Goal: Contribute content: Contribute content

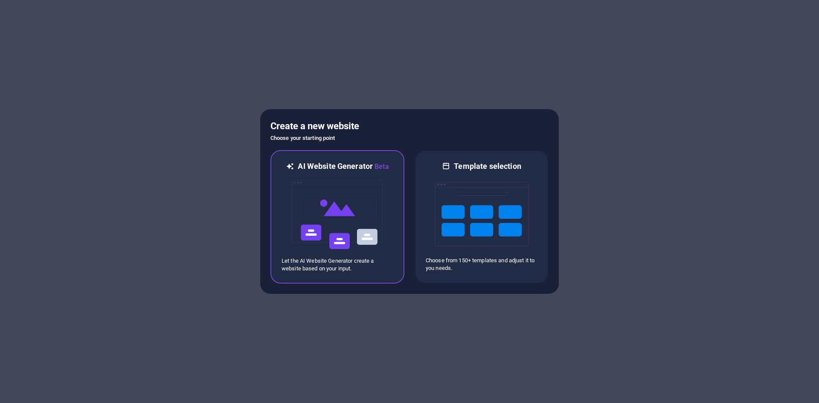
click at [345, 250] on img at bounding box center [337, 214] width 94 height 85
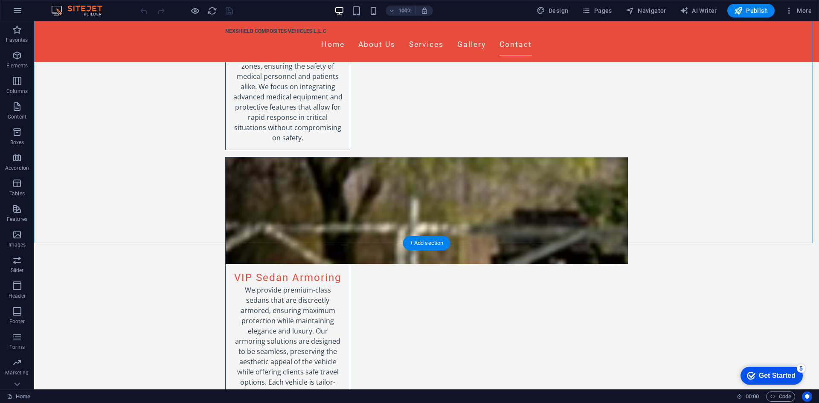
scroll to position [2210, 0]
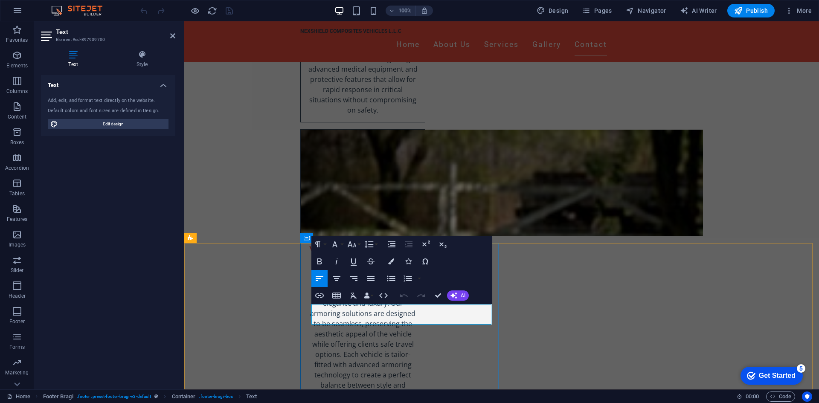
scroll to position [2180, 0]
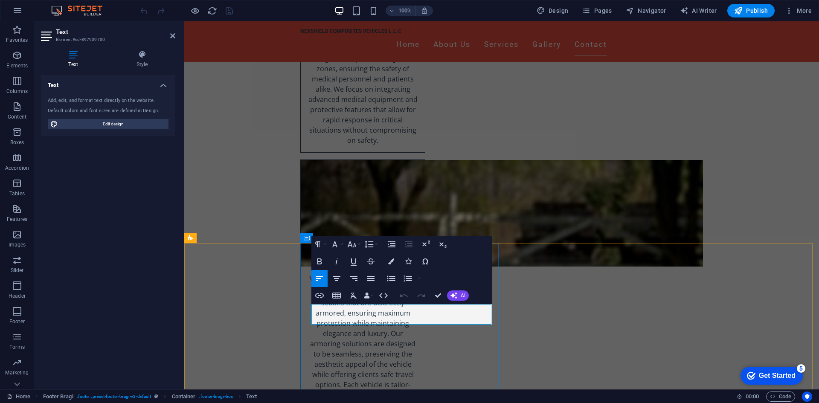
drag, startPoint x: 373, startPoint y: 320, endPoint x: 310, endPoint y: 311, distance: 64.5
click at [122, 127] on span "Edit design" at bounding box center [113, 124] width 105 height 10
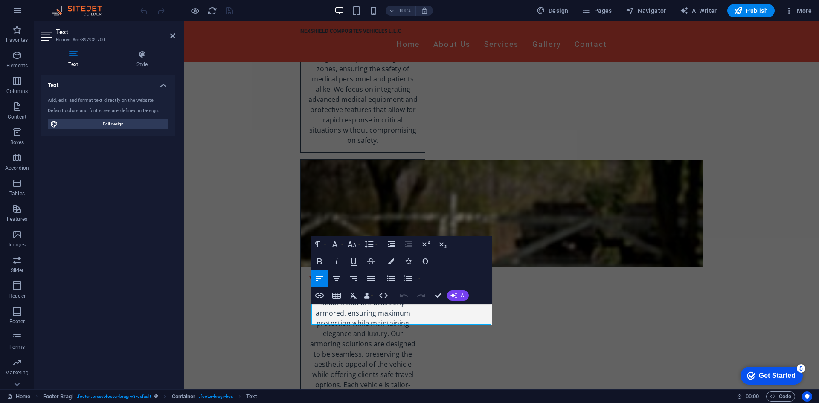
select select "px"
select select "200"
select select "px"
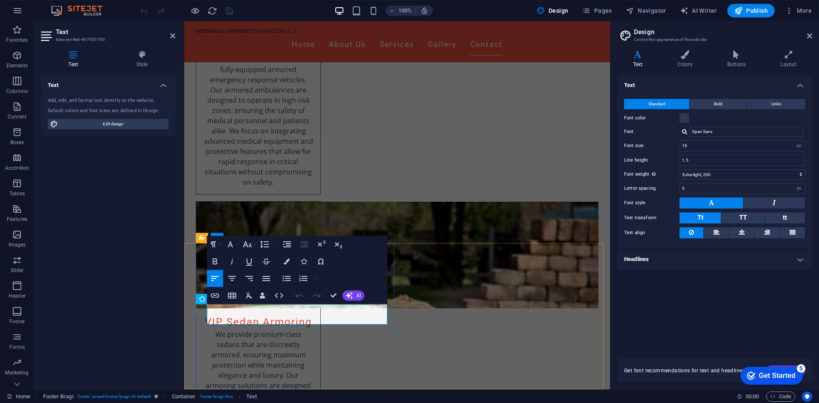
drag, startPoint x: 272, startPoint y: 316, endPoint x: 205, endPoint y: 307, distance: 67.1
drag, startPoint x: 219, startPoint y: 319, endPoint x: 194, endPoint y: 311, distance: 26.8
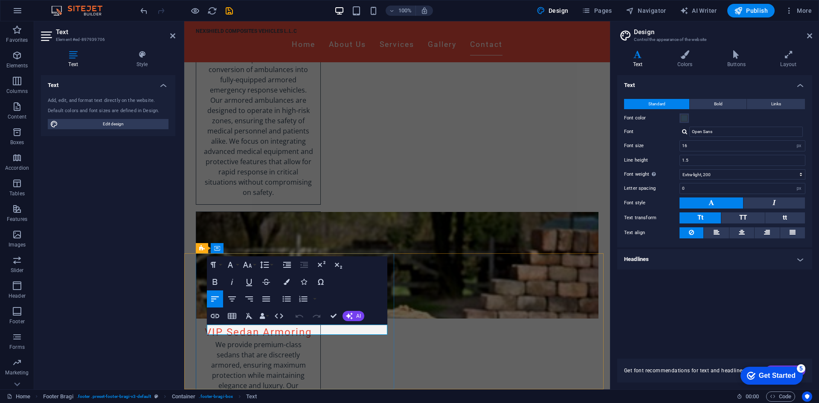
drag, startPoint x: 260, startPoint y: 330, endPoint x: 224, endPoint y: 330, distance: 36.7
drag, startPoint x: 277, startPoint y: 328, endPoint x: 215, endPoint y: 328, distance: 61.8
click at [238, 339] on icon at bounding box center [237, 340] width 5 height 9
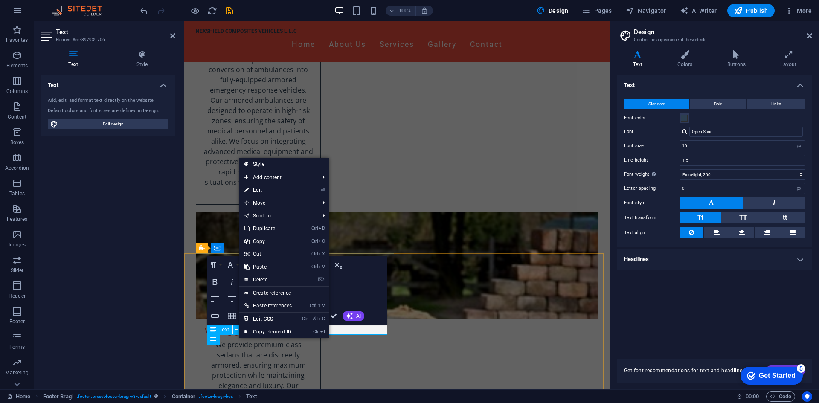
scroll to position [2158, 0]
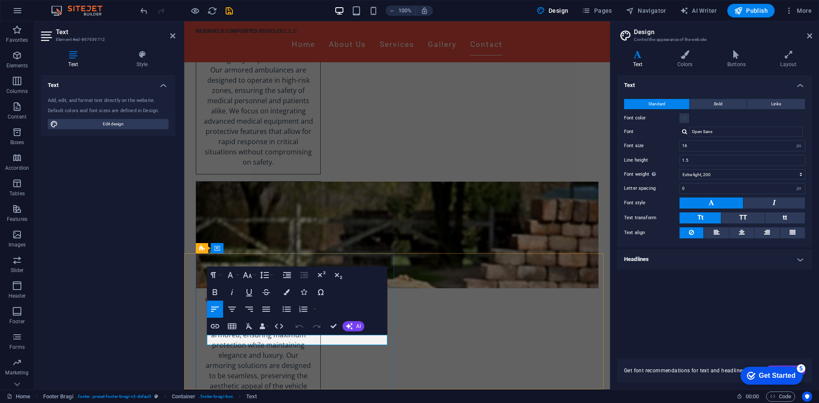
scroll to position [2128, 0]
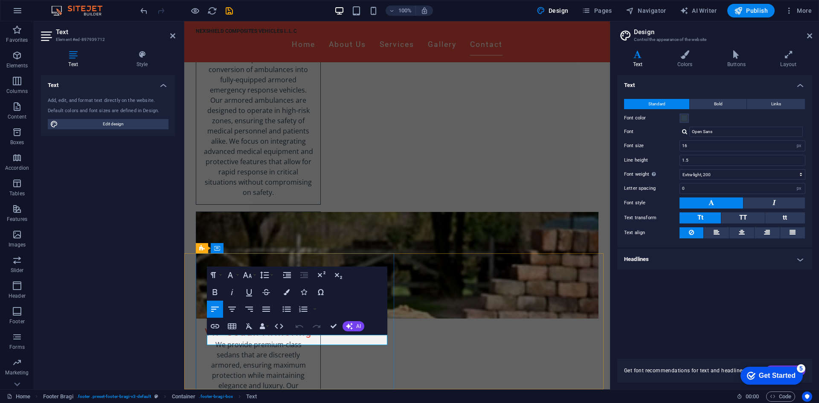
click at [221, 340] on span "Text" at bounding box center [224, 339] width 9 height 5
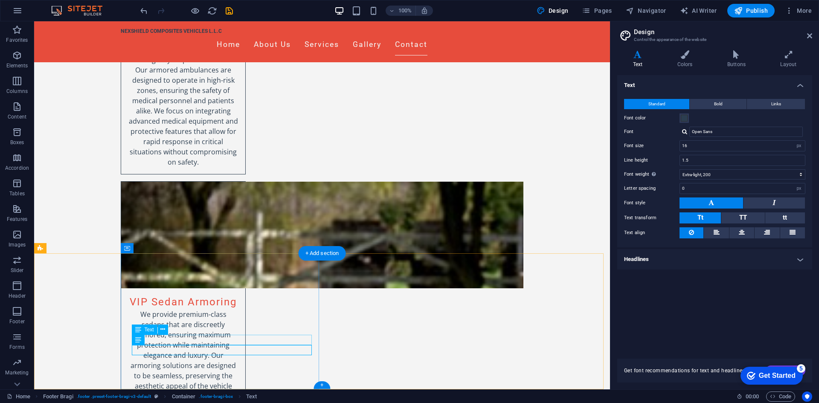
drag, startPoint x: 195, startPoint y: 338, endPoint x: 50, endPoint y: 338, distance: 144.9
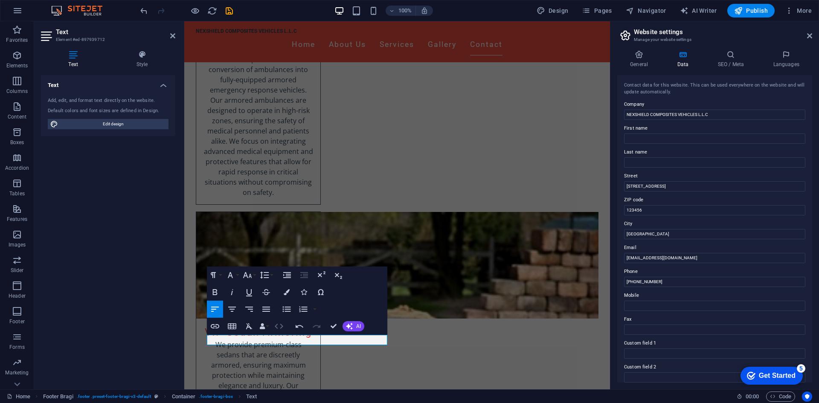
scroll to position [0, 6]
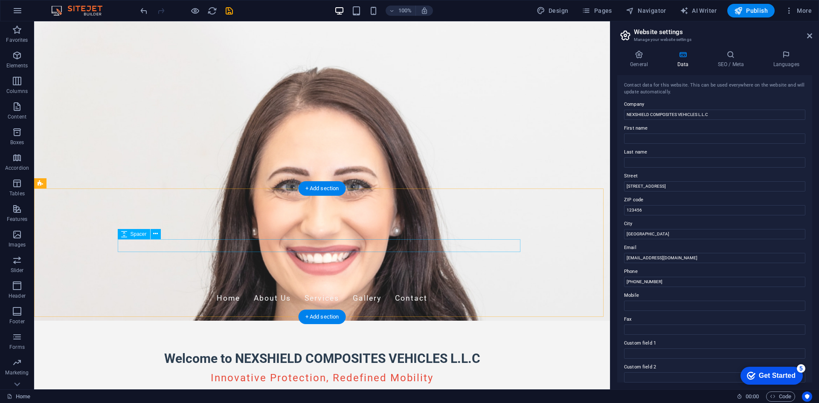
scroll to position [0, 0]
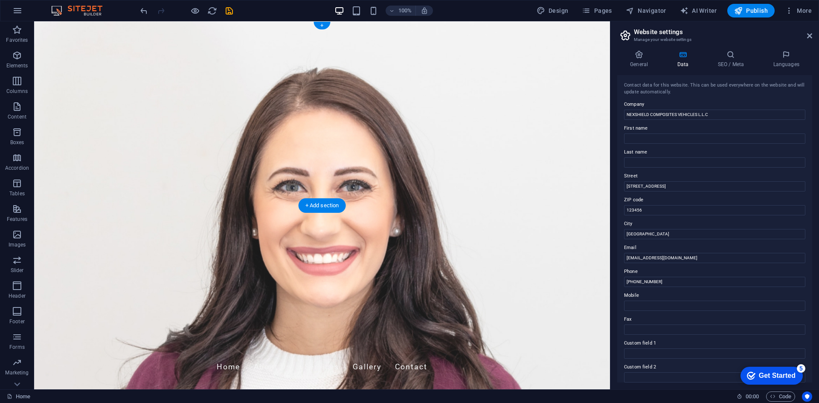
click at [254, 193] on figure at bounding box center [322, 205] width 576 height 368
click at [213, 199] on figure at bounding box center [322, 205] width 576 height 368
click at [221, 190] on figure at bounding box center [322, 205] width 576 height 368
click at [118, 190] on figure at bounding box center [322, 205] width 576 height 368
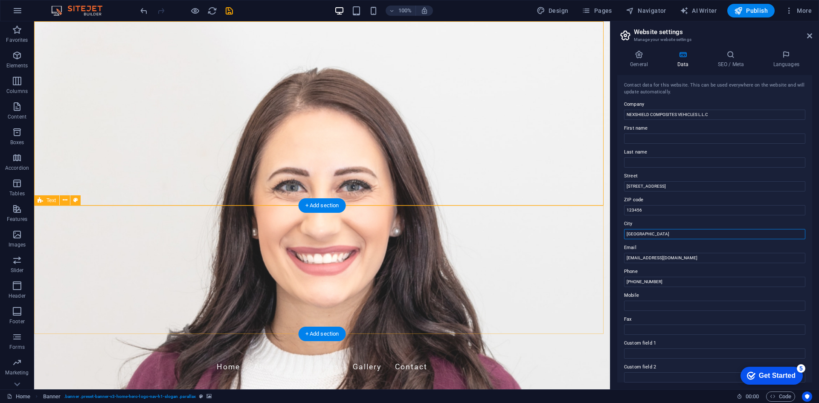
drag, startPoint x: 686, startPoint y: 254, endPoint x: 596, endPoint y: 226, distance: 94.0
click at [660, 238] on input "Abu Dhabi" at bounding box center [714, 234] width 181 height 10
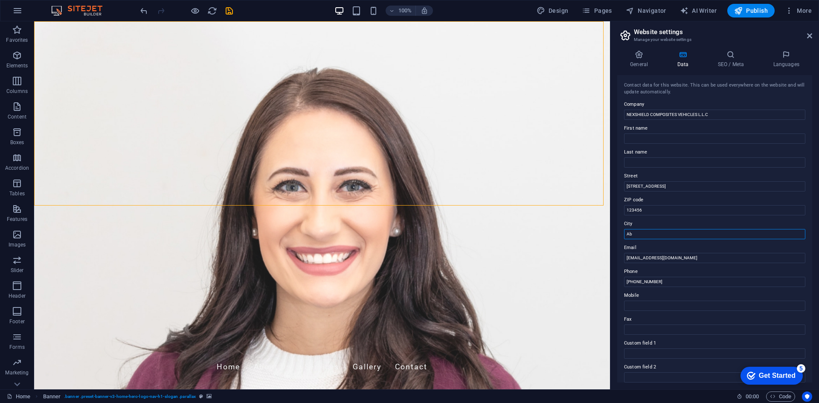
type input "A"
type input "[GEOGRAPHIC_DATA]"
click at [671, 280] on input "+971 55 555 5555" at bounding box center [714, 282] width 181 height 10
type input "+971 52 3076067"
click at [733, 66] on h4 "SEO / Meta" at bounding box center [731, 59] width 55 height 18
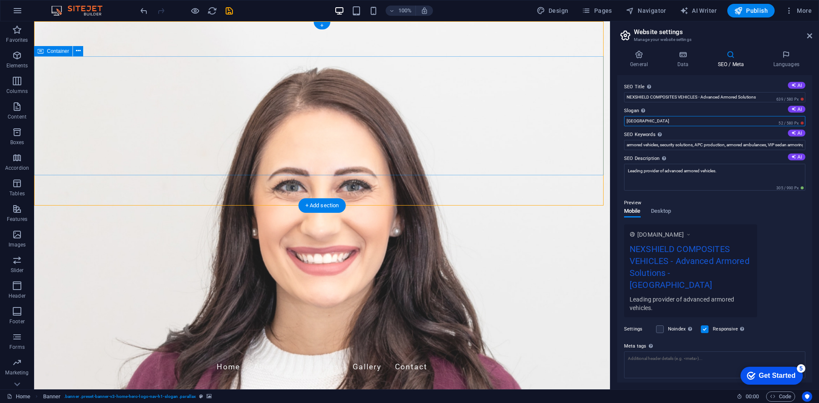
drag, startPoint x: 712, startPoint y: 139, endPoint x: 596, endPoint y: 112, distance: 119.5
click at [656, 120] on input "Berlin" at bounding box center [714, 121] width 181 height 10
type input "B"
click at [798, 108] on button "AI" at bounding box center [795, 109] width 17 height 7
type input "Fortifying Safety Through Innovative Mobility Solutions"
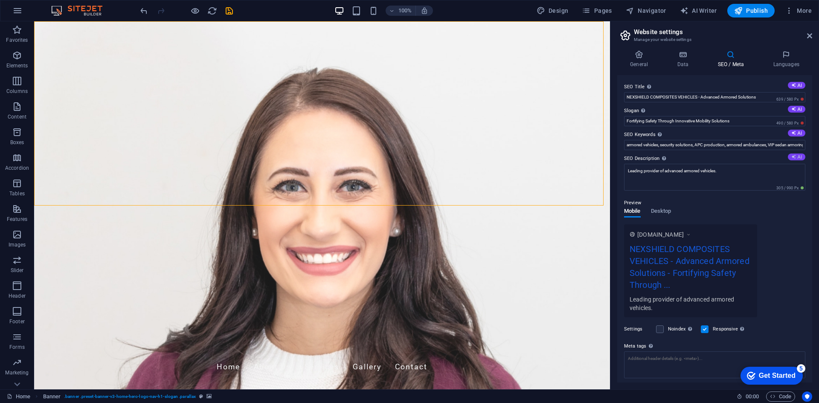
click at [797, 158] on button "AI" at bounding box center [795, 156] width 17 height 7
type textarea "Discover innovative armored vehicles at NEXSHIELD, UAEs leader in defense solut…"
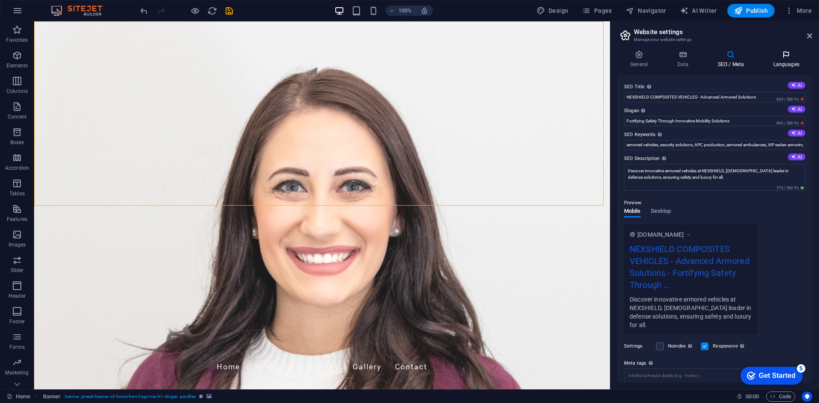
click at [782, 64] on h4 "Languages" at bounding box center [786, 59] width 52 height 18
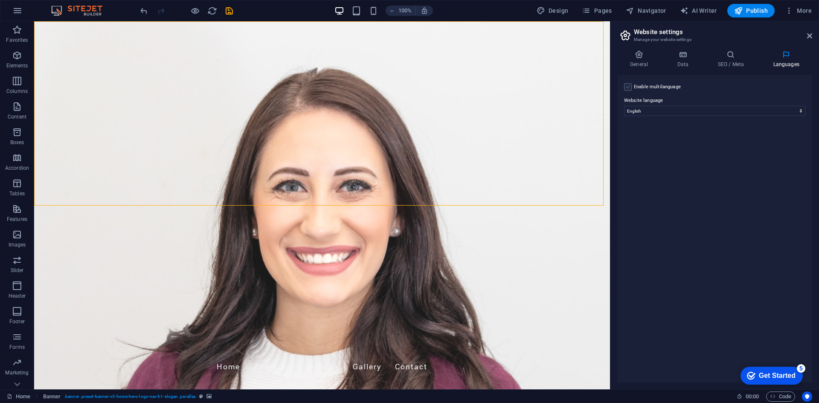
click at [631, 88] on label at bounding box center [628, 87] width 8 height 8
click at [0, 0] on input "Enable multilanguage To disable multilanguage delete all languages until only o…" at bounding box center [0, 0] width 0 height 0
select select
click at [794, 119] on icon at bounding box center [793, 118] width 5 height 10
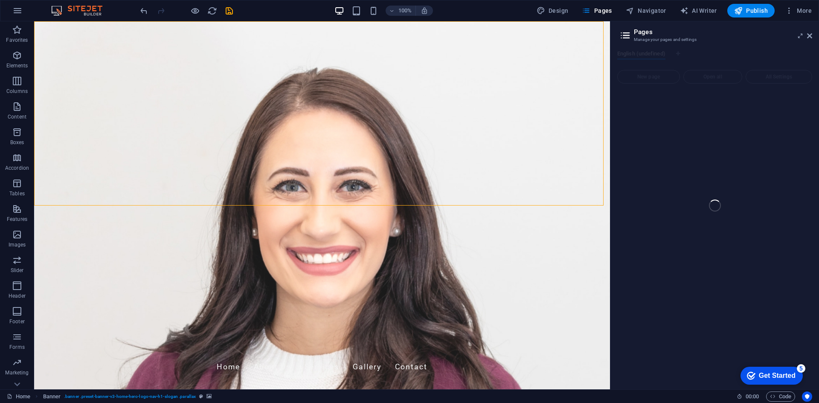
click at [808, 36] on div "Home Favorites Elements Columns Content Boxes Accordion Tables Features Images …" at bounding box center [409, 205] width 819 height 368
click at [809, 35] on div "Home Favorites Elements Columns Content Boxes Accordion Tables Features Images …" at bounding box center [409, 205] width 819 height 368
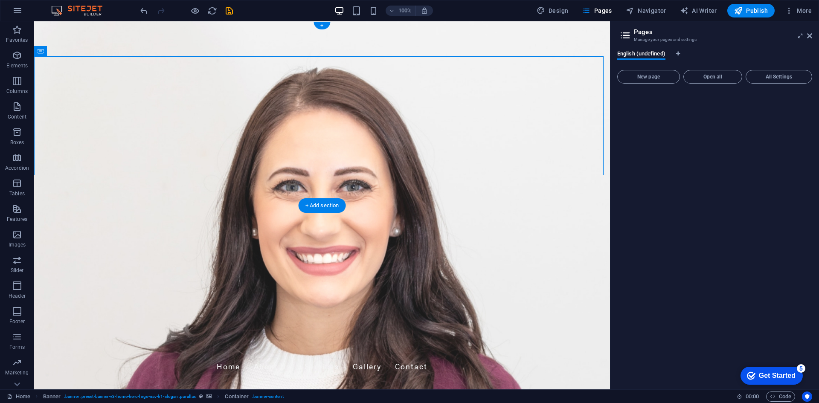
click at [260, 185] on figure at bounding box center [322, 205] width 576 height 368
click at [377, 189] on figure at bounding box center [322, 205] width 576 height 368
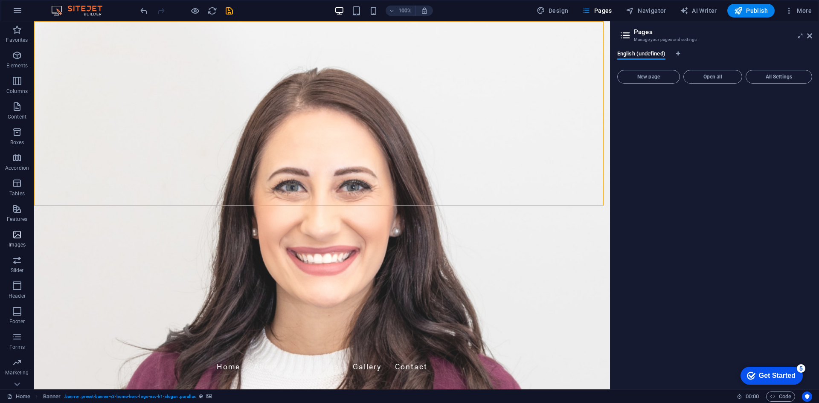
click at [23, 238] on span "Images" at bounding box center [17, 239] width 34 height 20
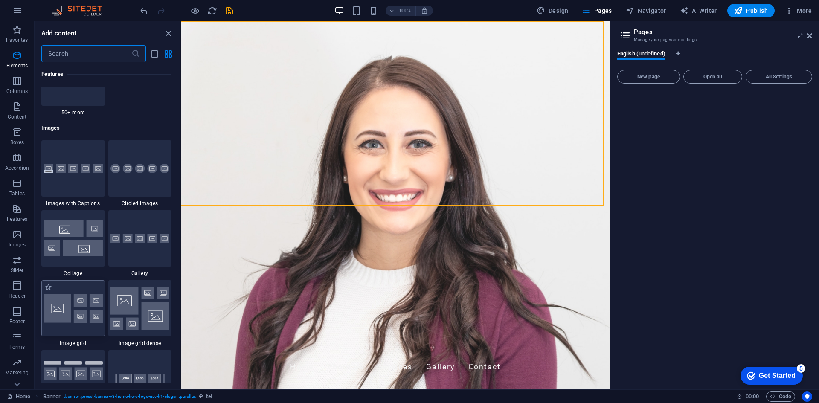
scroll to position [4323, 0]
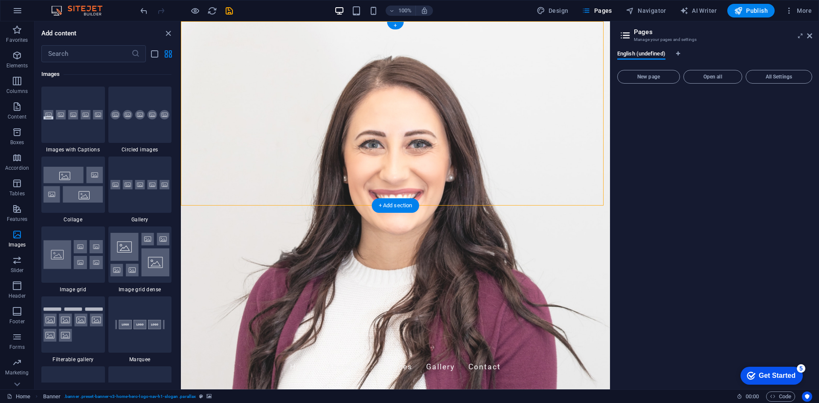
click at [215, 179] on figure at bounding box center [395, 205] width 429 height 368
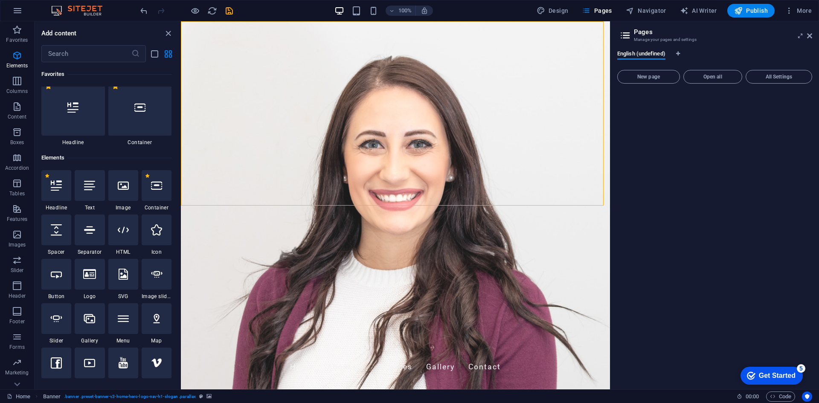
scroll to position [0, 0]
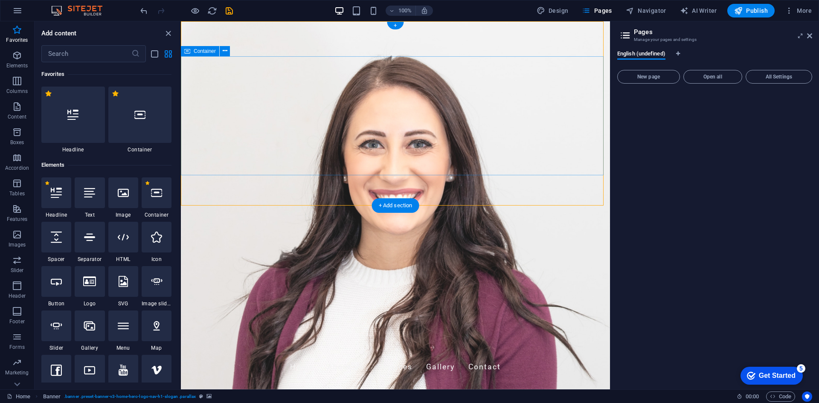
click at [20, 261] on icon "button" at bounding box center [17, 260] width 10 height 10
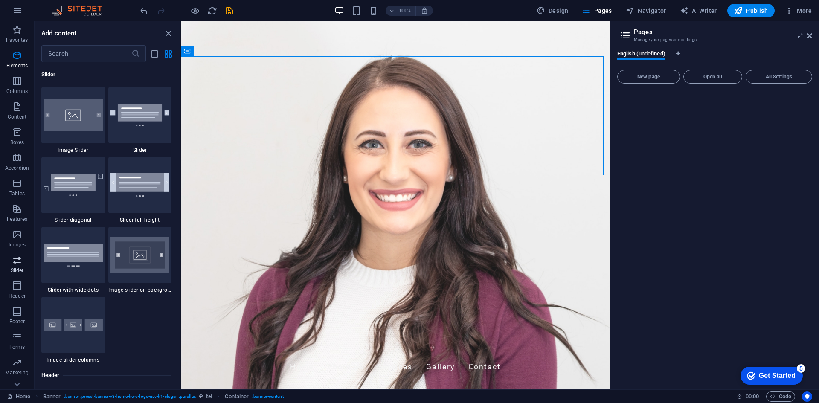
scroll to position [4833, 0]
click at [81, 133] on div at bounding box center [73, 115] width 64 height 56
click at [181, 117] on div "H2 Banner Container Banner Menu Bar Text Container Container Gallery Gallery Ga…" at bounding box center [395, 205] width 429 height 368
click at [181, 115] on div "H2 Banner Container Banner Menu Bar Text Container Container Gallery Gallery Ga…" at bounding box center [395, 205] width 429 height 368
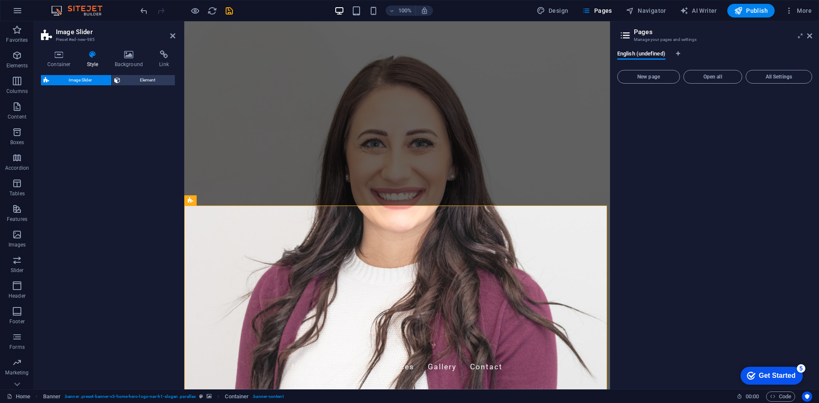
click at [117, 122] on div "Image Slider Element" at bounding box center [108, 228] width 134 height 307
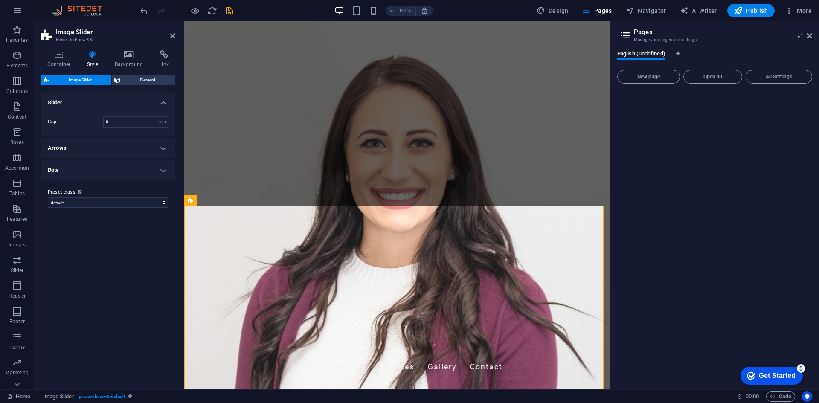
click at [223, 193] on figure at bounding box center [396, 205] width 425 height 368
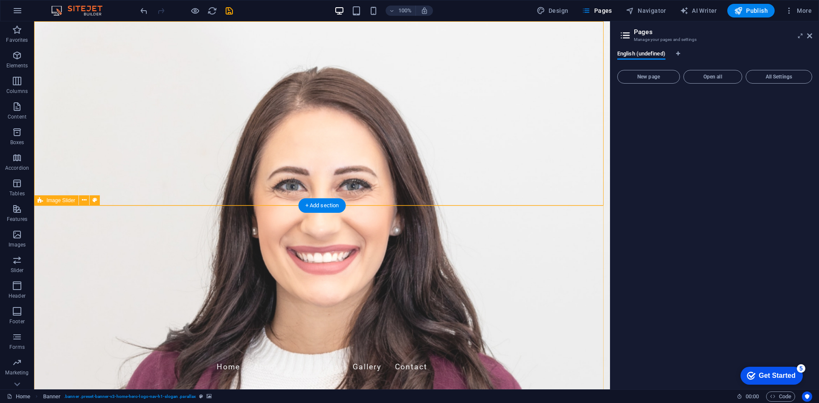
scroll to position [256, 0]
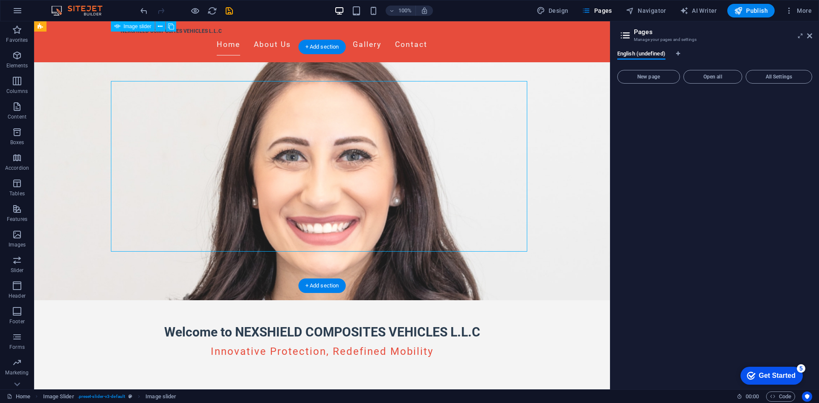
scroll to position [85, 0]
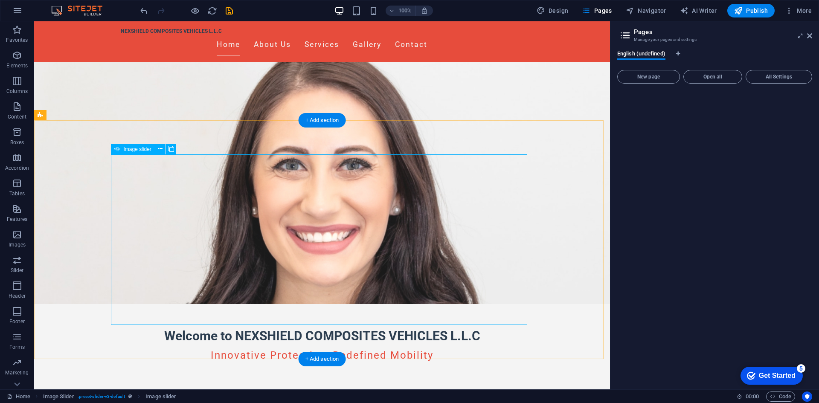
click at [162, 150] on icon at bounding box center [160, 149] width 5 height 9
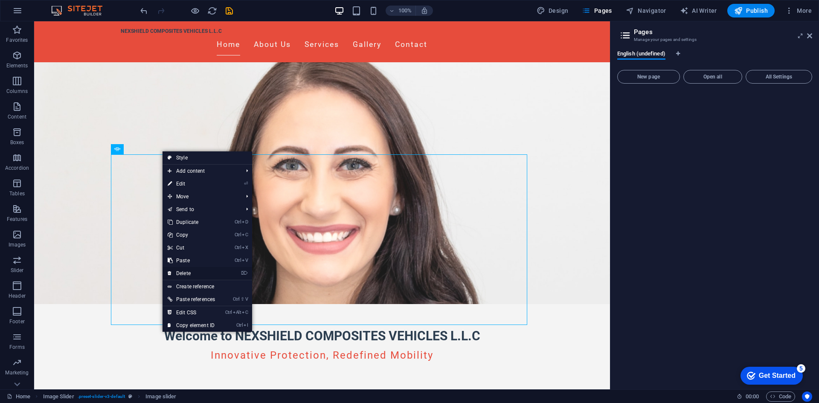
click at [204, 275] on link "⌦ Delete" at bounding box center [191, 273] width 58 height 13
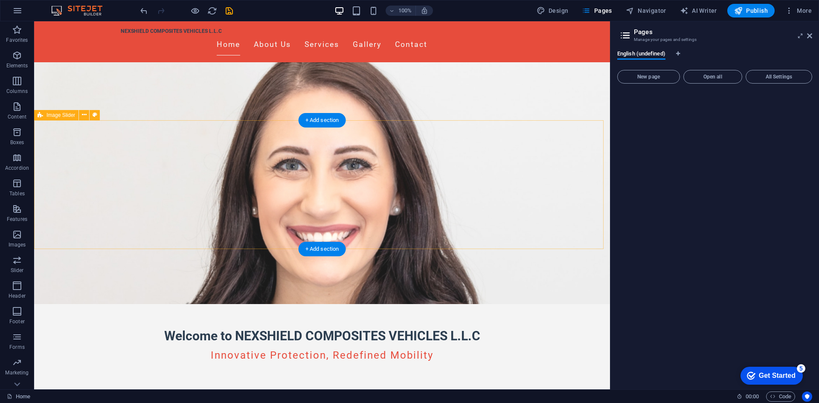
click at [86, 117] on icon at bounding box center [84, 114] width 5 height 9
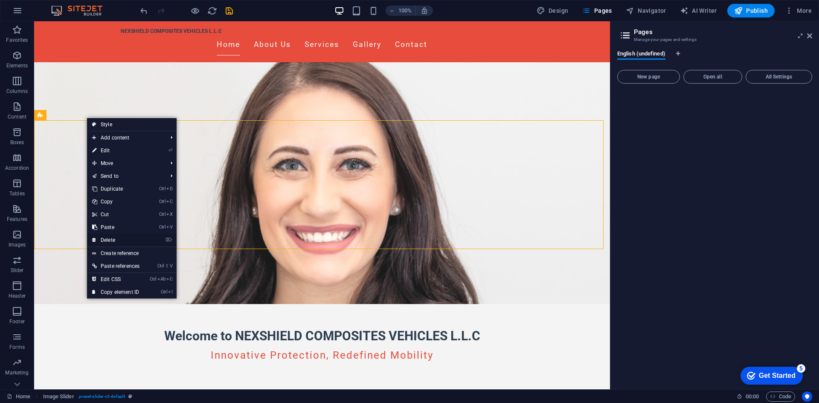
click at [118, 238] on link "⌦ Delete" at bounding box center [116, 240] width 58 height 13
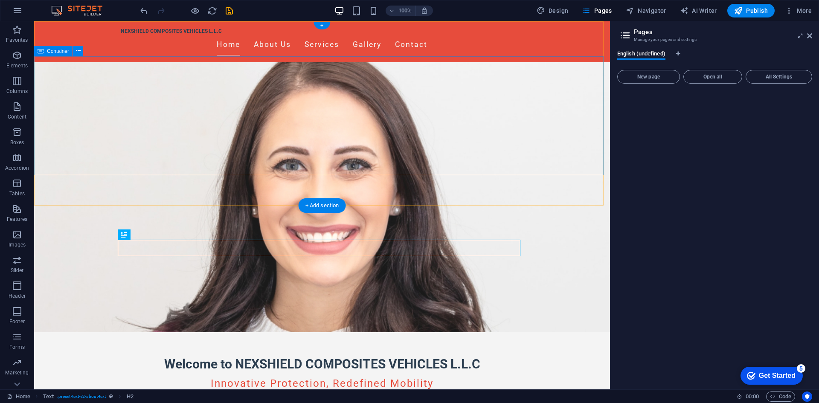
scroll to position [0, 0]
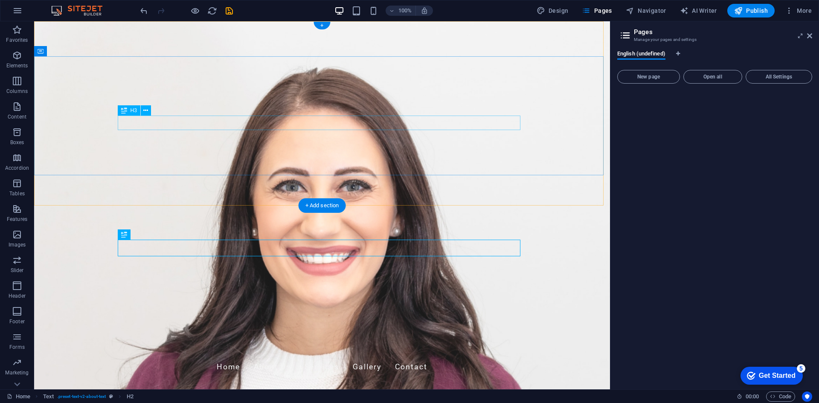
click at [82, 188] on figure at bounding box center [322, 205] width 576 height 368
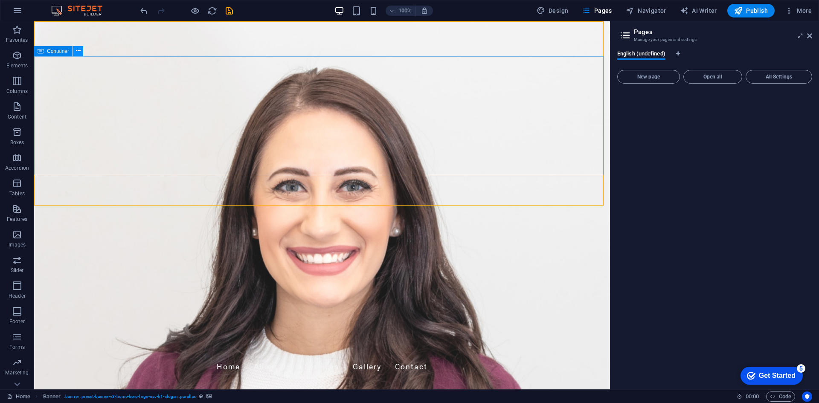
click at [77, 53] on icon at bounding box center [78, 50] width 5 height 9
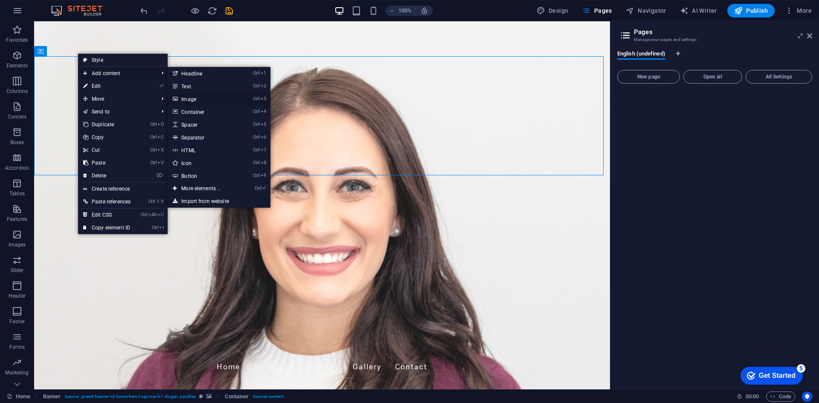
click at [207, 100] on link "Ctrl 3 Image" at bounding box center [203, 99] width 70 height 13
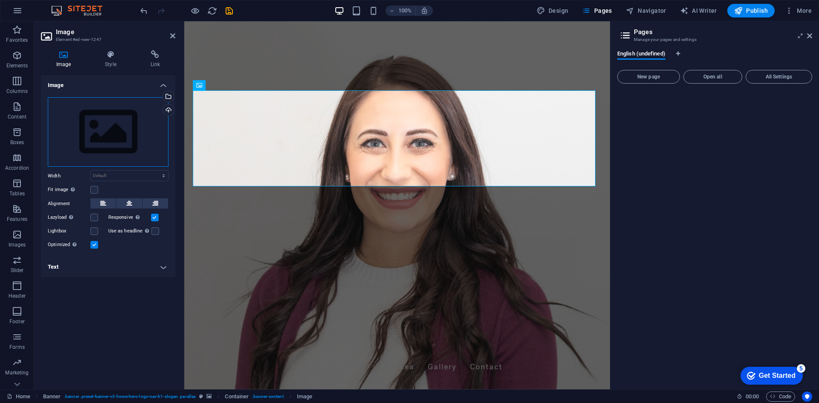
click at [114, 139] on div "Drag files here, click to choose files or select files from Files or our free s…" at bounding box center [108, 132] width 121 height 70
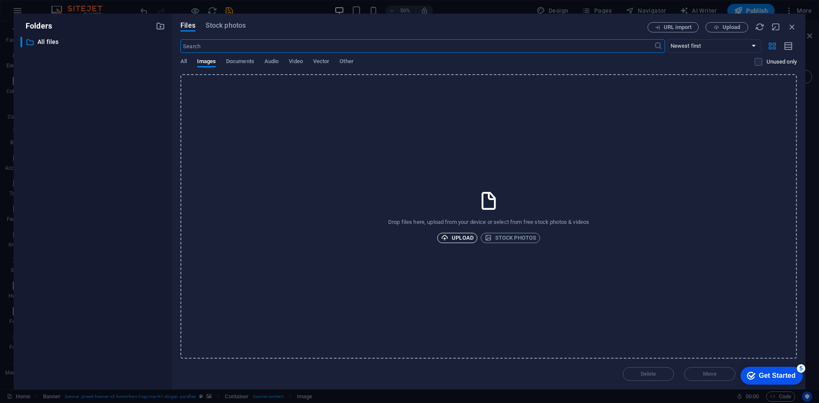
click at [465, 238] on span "Upload" at bounding box center [457, 238] width 32 height 10
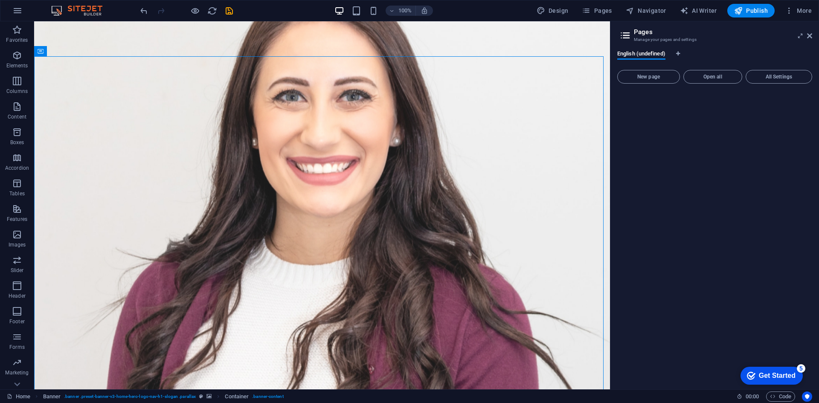
drag, startPoint x: 617, startPoint y: 79, endPoint x: 644, endPoint y: 107, distance: 38.6
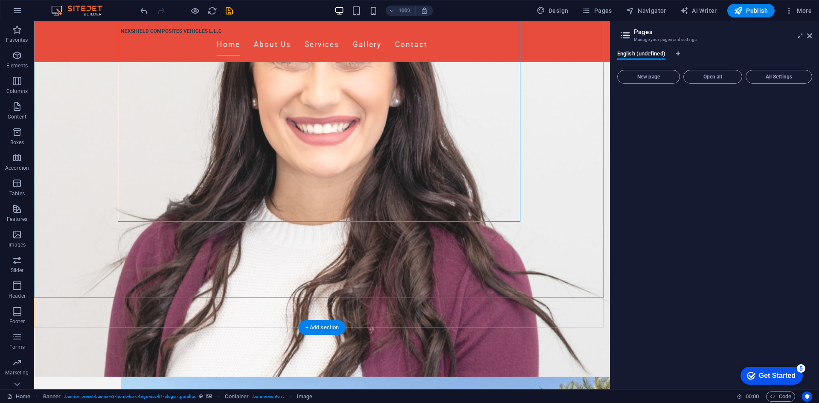
scroll to position [171, 0]
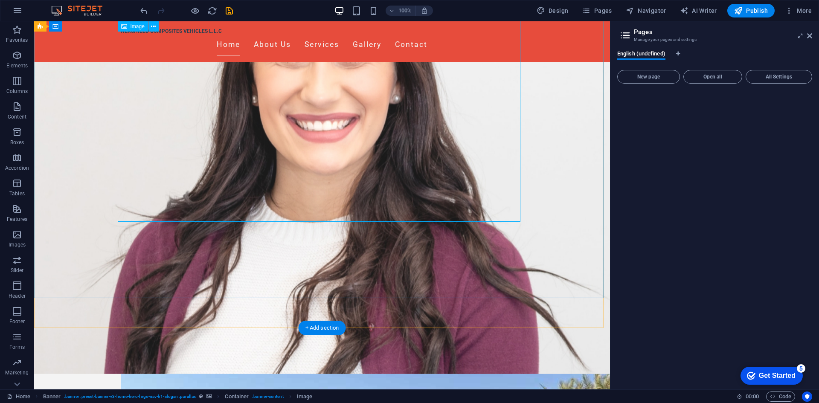
click at [489, 314] on figure at bounding box center [322, 176] width 576 height 395
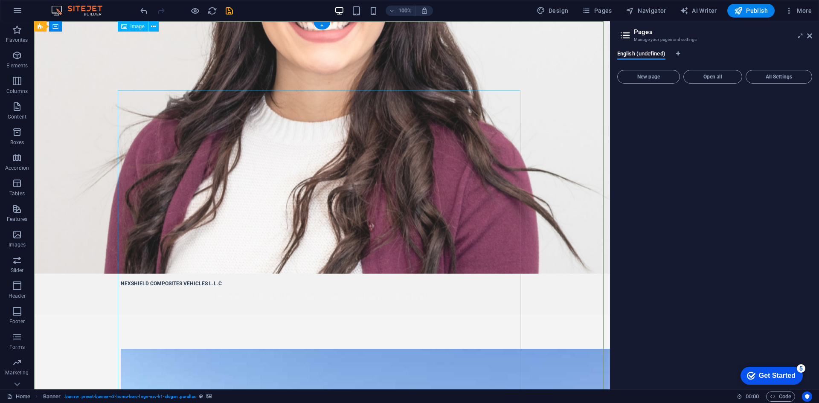
scroll to position [0, 0]
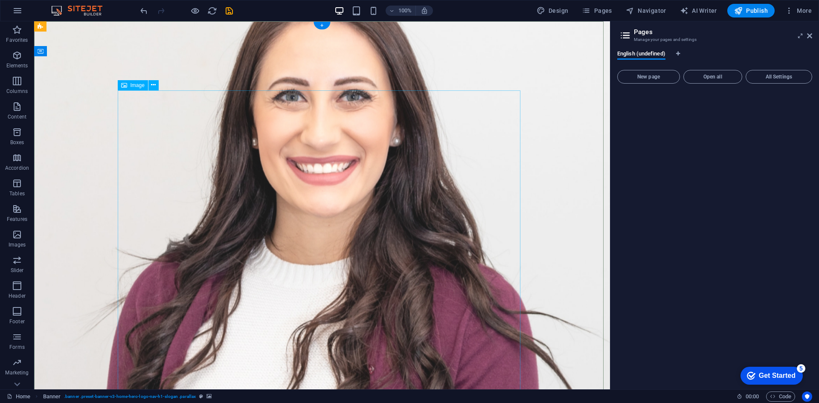
click at [153, 86] on icon at bounding box center [153, 85] width 5 height 9
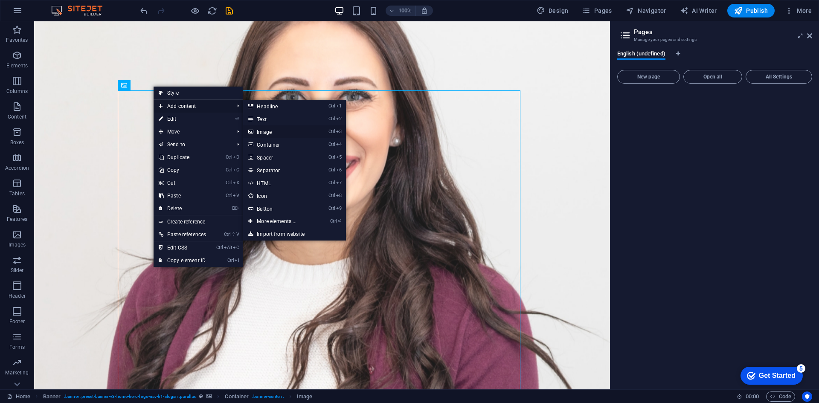
click at [272, 128] on link "Ctrl 3 Image" at bounding box center [278, 131] width 70 height 13
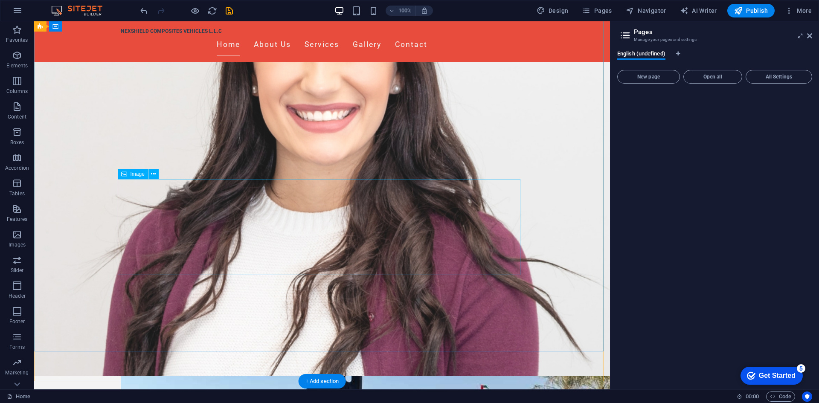
scroll to position [213, 0]
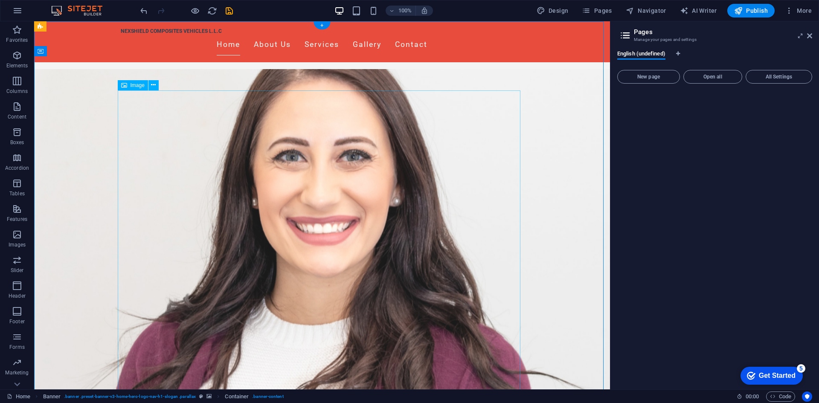
scroll to position [0, 0]
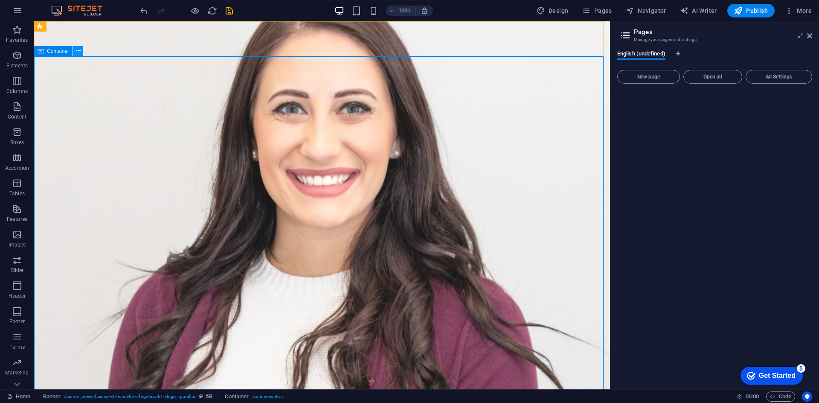
click at [76, 52] on icon at bounding box center [78, 50] width 5 height 9
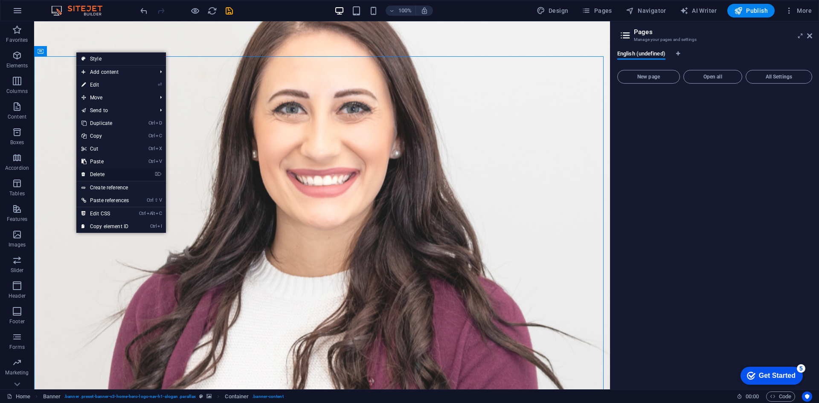
click at [89, 174] on link "⌦ Delete" at bounding box center [105, 174] width 58 height 13
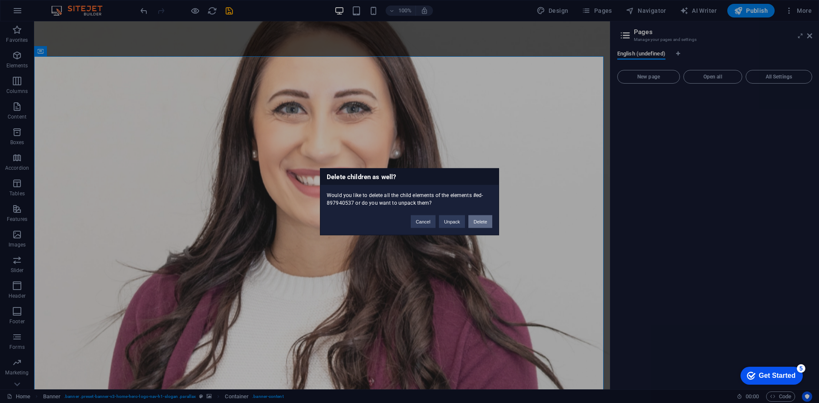
click at [477, 224] on button "Delete" at bounding box center [480, 221] width 24 height 13
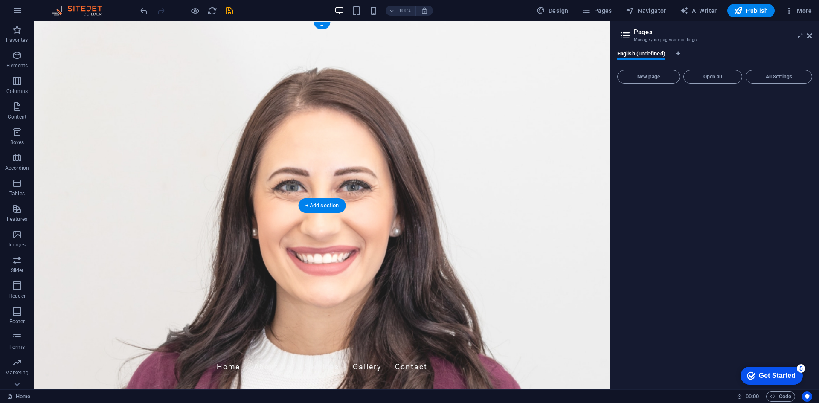
click at [288, 124] on figure at bounding box center [322, 205] width 576 height 368
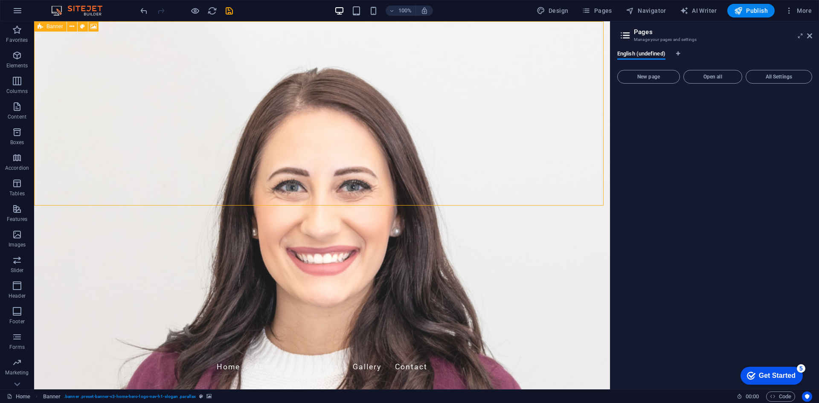
click at [45, 29] on div "Banner" at bounding box center [50, 26] width 32 height 10
click at [41, 25] on icon at bounding box center [41, 26] width 6 height 10
click at [72, 27] on icon at bounding box center [71, 26] width 5 height 9
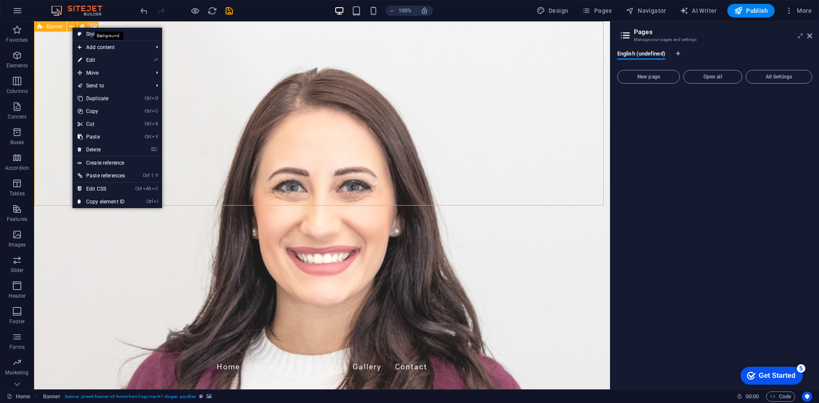
click at [95, 26] on icon at bounding box center [93, 26] width 6 height 9
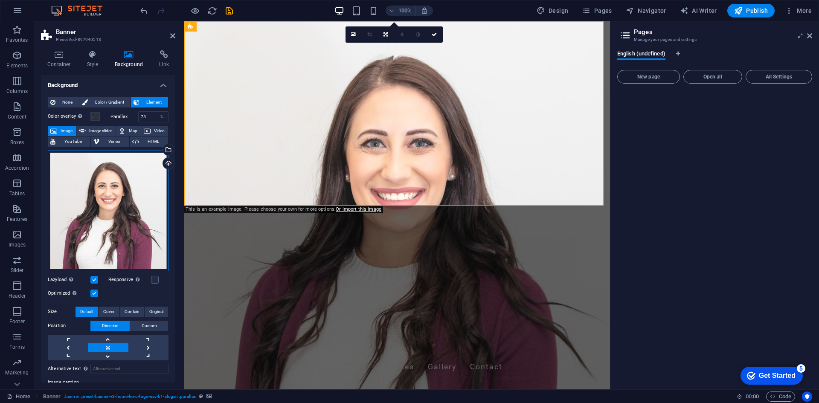
click at [104, 210] on div "Drag files here, click to choose files or select files from Files or our free s…" at bounding box center [108, 210] width 121 height 121
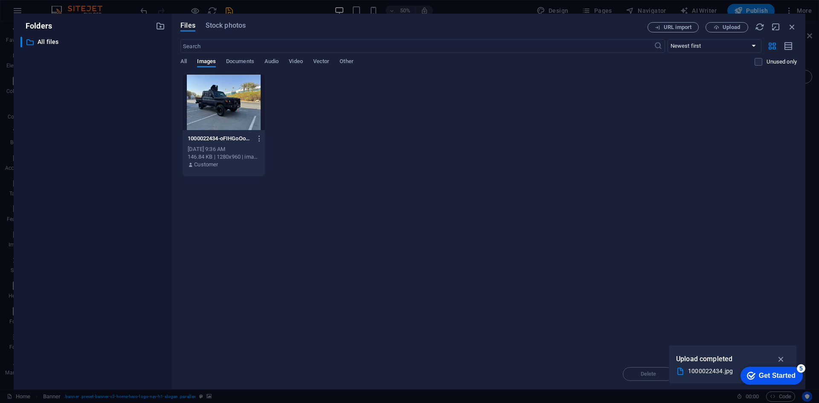
click at [230, 109] on div at bounding box center [223, 102] width 82 height 55
drag, startPoint x: 783, startPoint y: 361, endPoint x: 57, endPoint y: 1, distance: 810.5
click at [783, 361] on icon "button" at bounding box center [781, 358] width 10 height 9
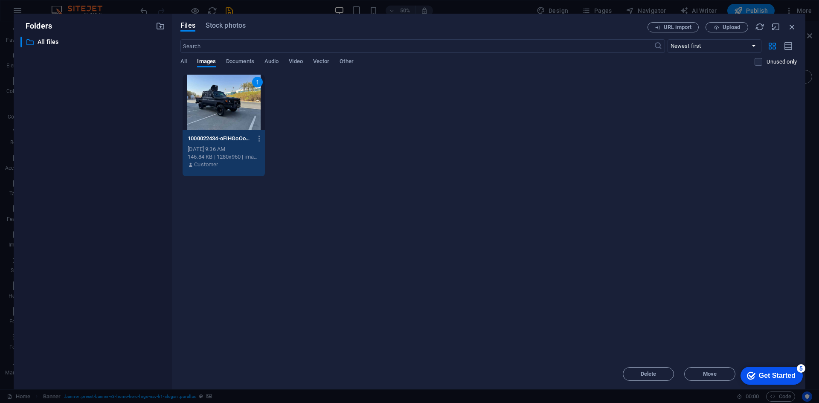
click at [723, 305] on div "Drop files here to upload them instantly 1 1000022434-oFIHGoOowaPOn4HvURIx9g.jp…" at bounding box center [488, 216] width 616 height 284
drag, startPoint x: 787, startPoint y: 370, endPoint x: 784, endPoint y: 313, distance: 56.8
click html "checkmark Get Started 5 First Steps in the Editor Let's guide you through the t…"
click at [728, 240] on div "Drop files here to upload them instantly 1 1000022434-oFIHGoOowaPOn4HvURIx9g.jp…" at bounding box center [488, 216] width 616 height 284
click at [204, 98] on div at bounding box center [223, 102] width 82 height 55
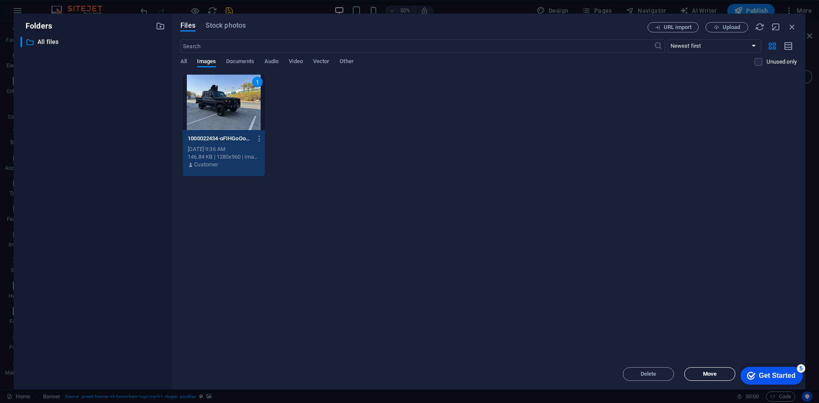
click at [719, 373] on span "Move" at bounding box center [709, 373] width 43 height 5
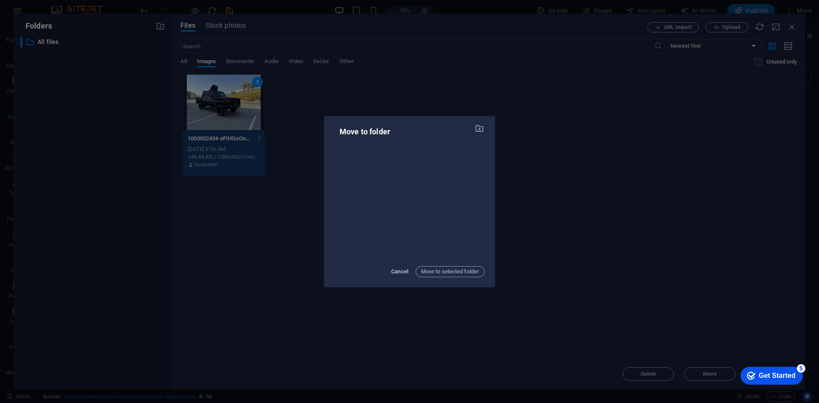
click at [400, 272] on span "Cancel" at bounding box center [399, 271] width 17 height 10
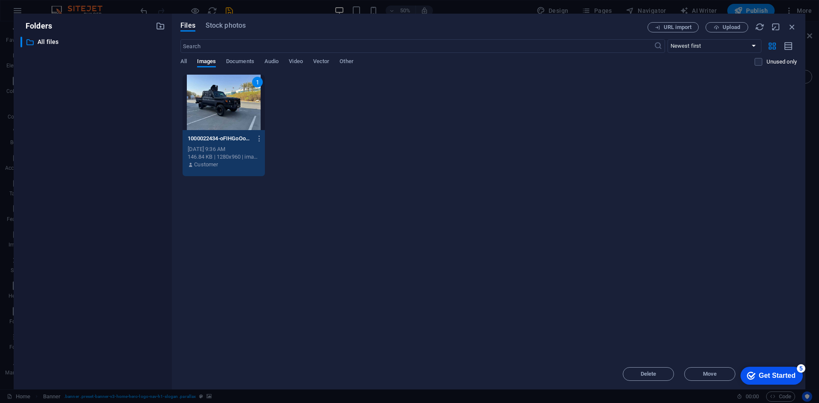
click at [288, 213] on div "Drop files here to upload them instantly 1 1000022434-oFIHGoOowaPOn4HvURIx9g.jp…" at bounding box center [488, 216] width 616 height 284
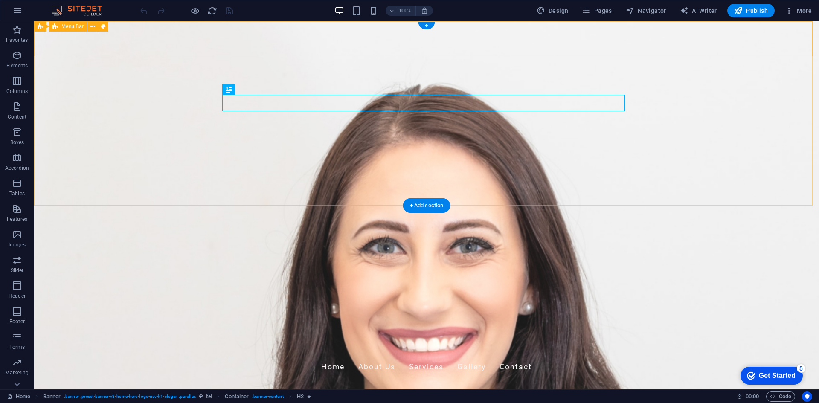
click at [152, 344] on div "NEXSHIELD COMPOSITES VEHICLES L.L.C Home About Us Services Gallery Contact" at bounding box center [426, 364] width 784 height 41
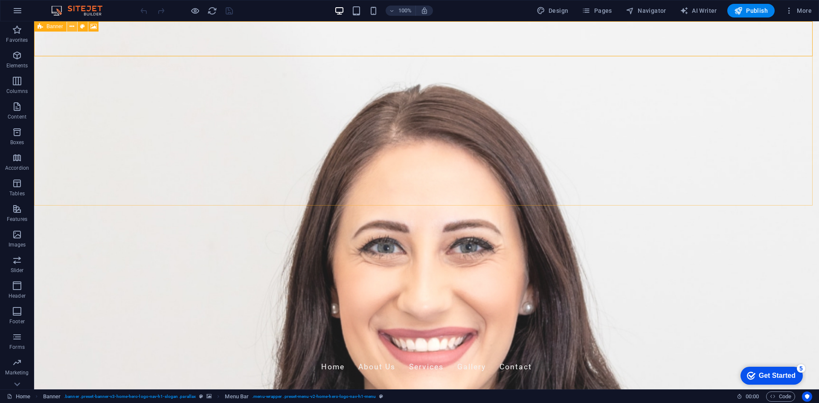
click at [69, 27] on button at bounding box center [72, 26] width 10 height 10
click at [160, 344] on div "NEXSHIELD COMPOSITES VEHICLES L.L.C Home About Us Services Gallery Contact" at bounding box center [426, 364] width 784 height 41
click at [102, 344] on div "NEXSHIELD COMPOSITES VEHICLES L.L.C Home About Us Services Gallery Contact" at bounding box center [426, 364] width 784 height 41
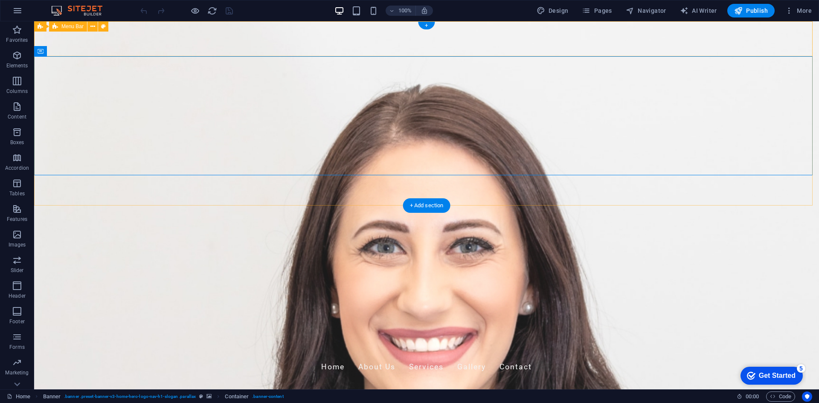
click at [110, 344] on div "NEXSHIELD COMPOSITES VEHICLES L.L.C Home About Us Services Gallery Contact" at bounding box center [426, 364] width 784 height 41
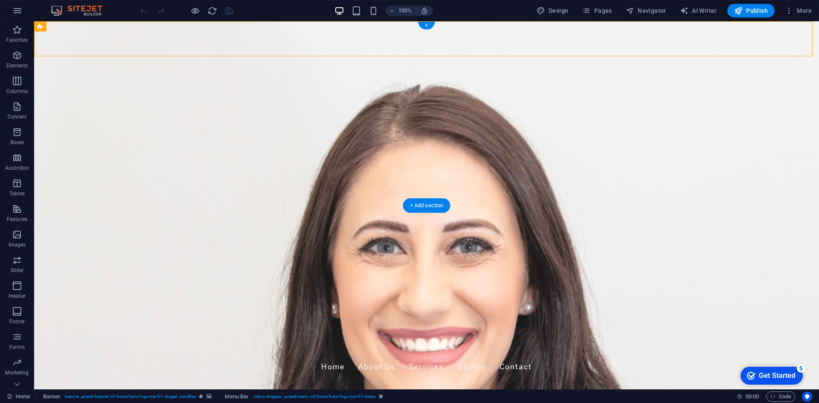
click at [110, 196] on figure at bounding box center [426, 205] width 784 height 368
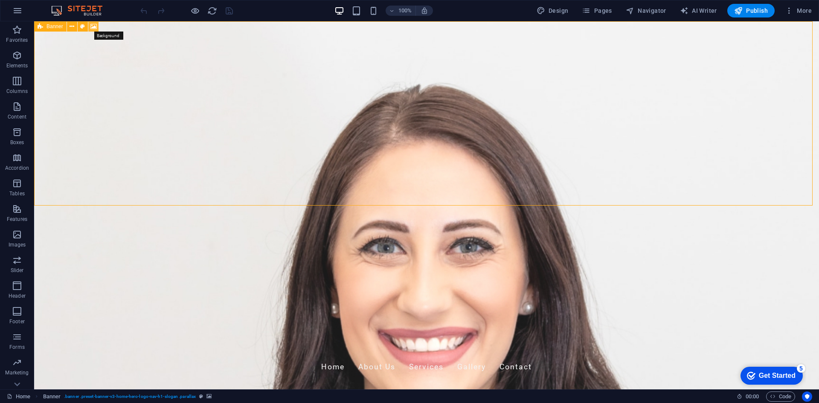
click at [91, 27] on icon at bounding box center [93, 26] width 6 height 9
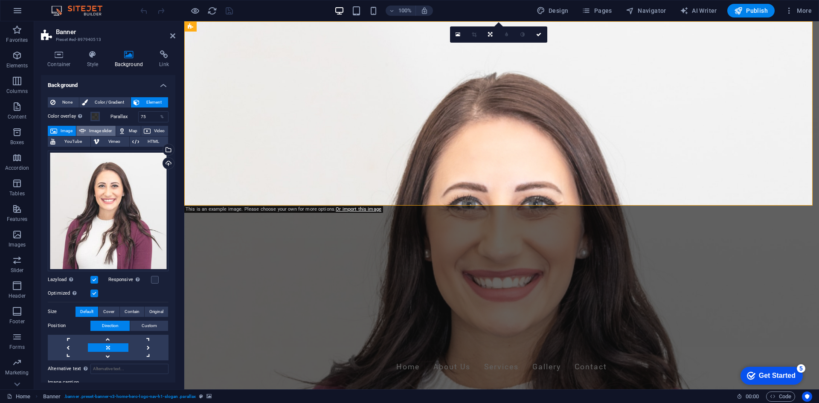
click at [99, 129] on span "Image slider" at bounding box center [100, 131] width 24 height 10
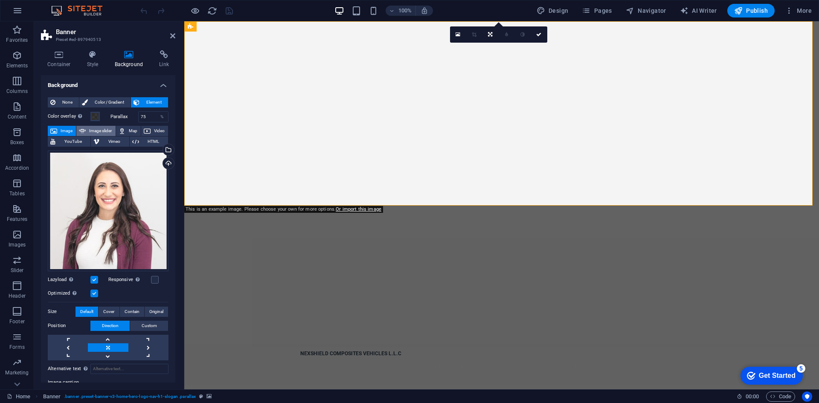
select select "ms"
select select "s"
select select "progressive"
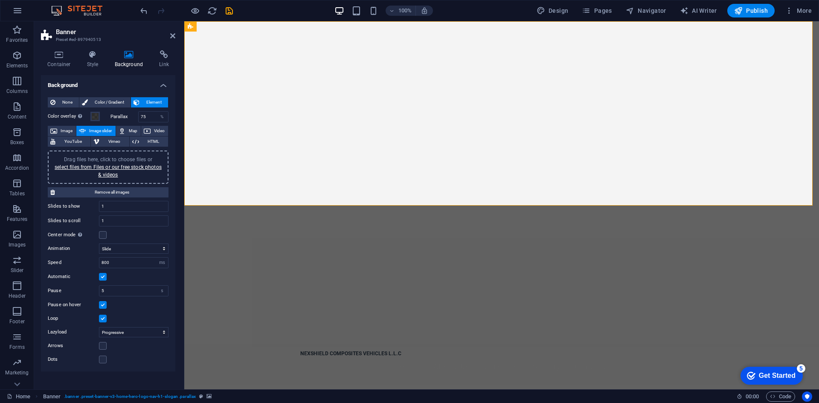
click at [120, 162] on span "Drag files here, click to choose files or select files from Files or our free s…" at bounding box center [108, 166] width 107 height 21
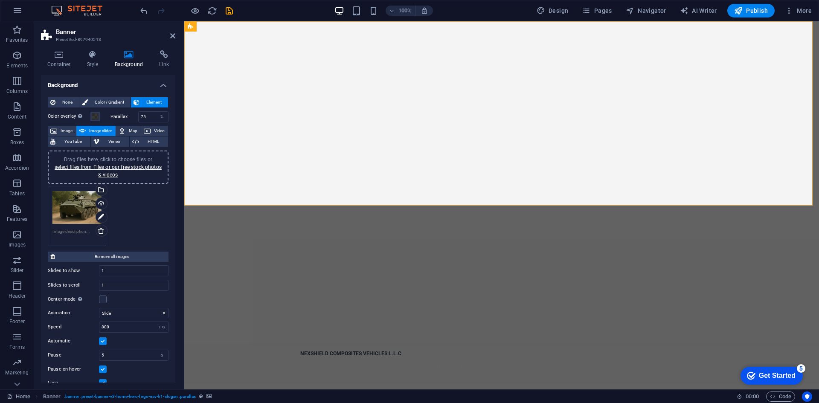
click at [143, 217] on div "Drag files here, click to choose files or select files from Files or our free s…" at bounding box center [108, 216] width 125 height 64
click at [61, 133] on span "Image" at bounding box center [67, 131] width 14 height 10
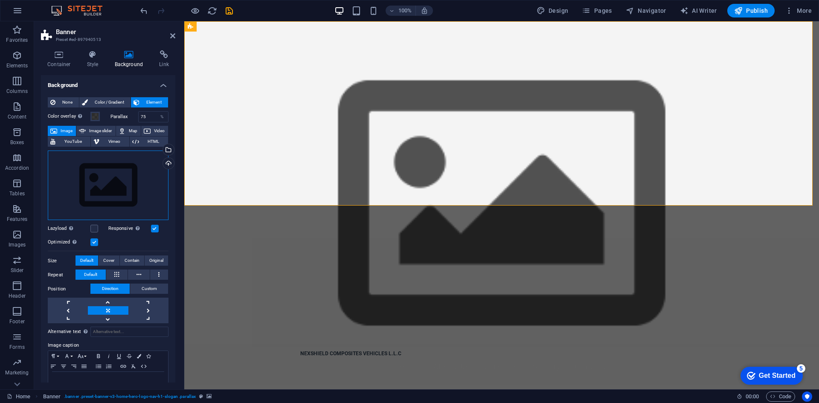
click at [106, 179] on div "Drag files here, click to choose files or select files from Files or our free s…" at bounding box center [108, 185] width 121 height 70
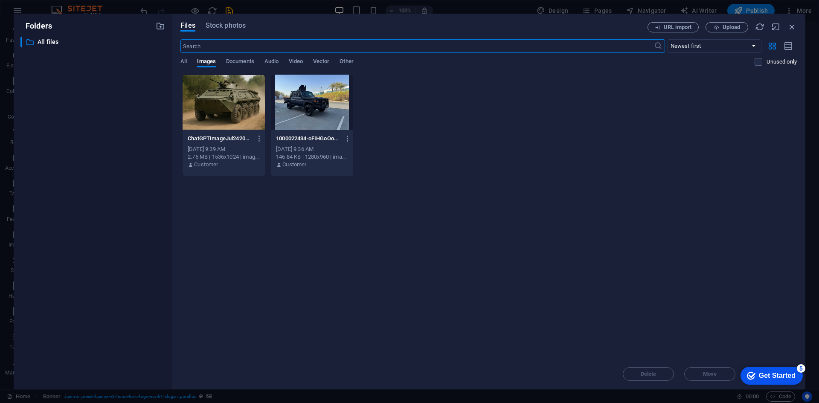
click at [235, 111] on div at bounding box center [223, 102] width 82 height 55
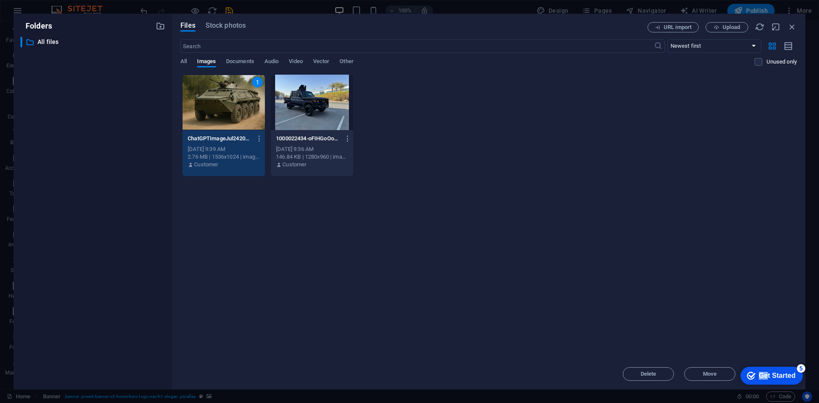
drag, startPoint x: 765, startPoint y: 377, endPoint x: 1476, endPoint y: 707, distance: 783.5
click html "checkmark Get Started 5 First Steps in the Editor Let's guide you through the t…"
click at [227, 108] on div "1" at bounding box center [223, 102] width 82 height 55
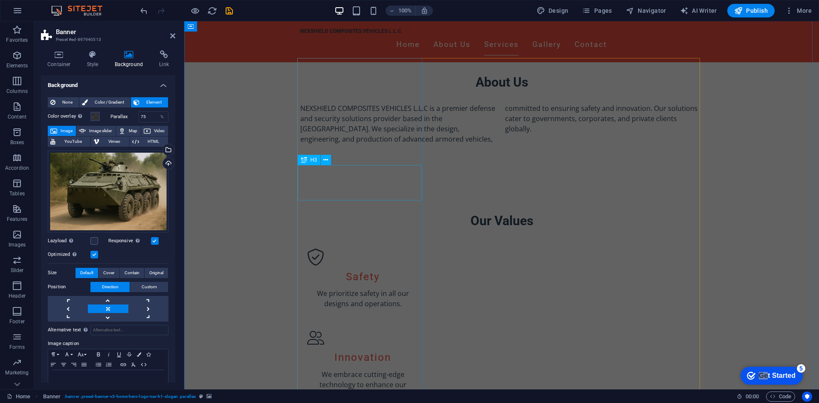
scroll to position [469, 0]
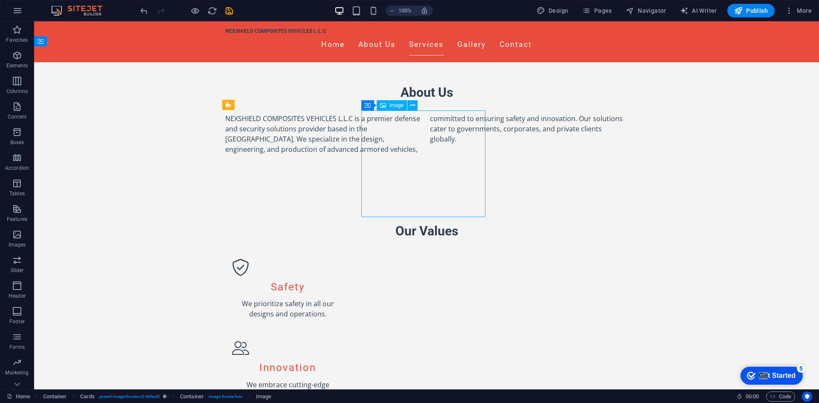
click at [399, 107] on span "Image" at bounding box center [396, 105] width 14 height 5
click at [413, 107] on icon at bounding box center [412, 105] width 5 height 9
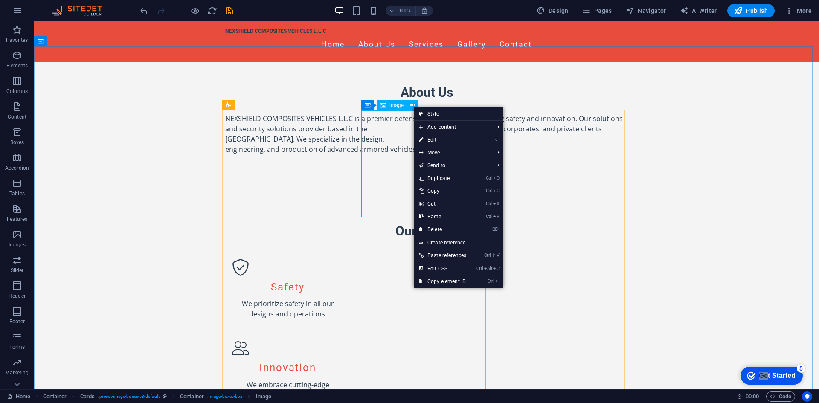
click at [392, 106] on span "Image" at bounding box center [396, 105] width 14 height 5
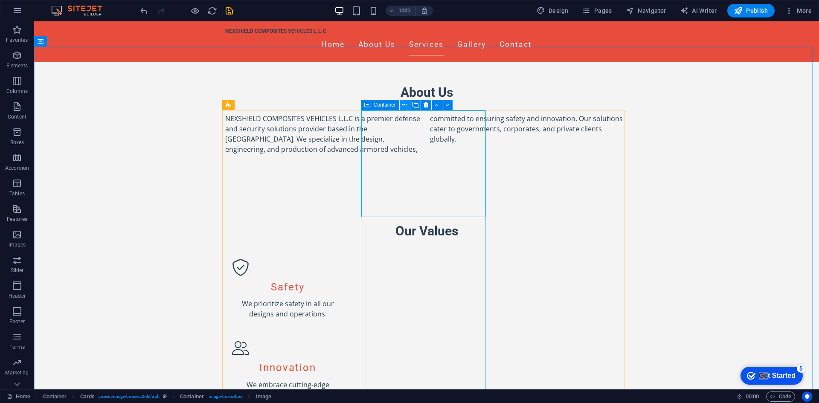
click at [401, 106] on button at bounding box center [404, 105] width 10 height 10
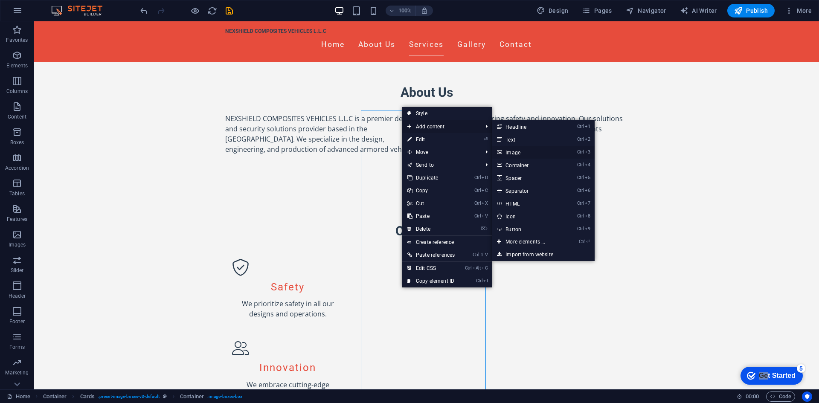
click at [522, 152] on link "Ctrl 3 Image" at bounding box center [527, 152] width 70 height 13
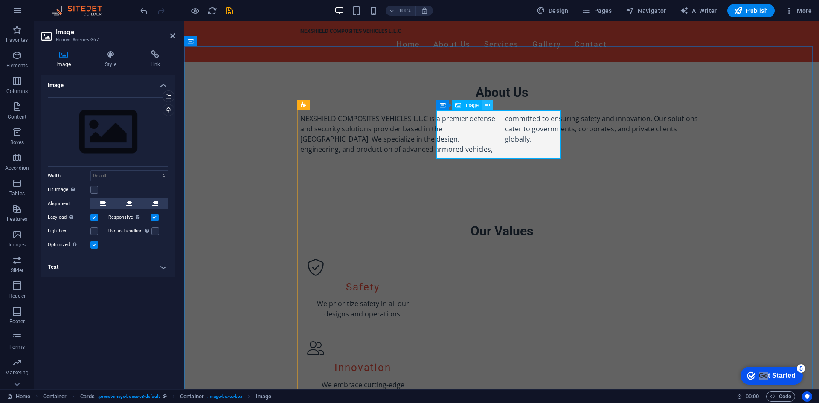
click at [487, 107] on icon at bounding box center [487, 105] width 5 height 9
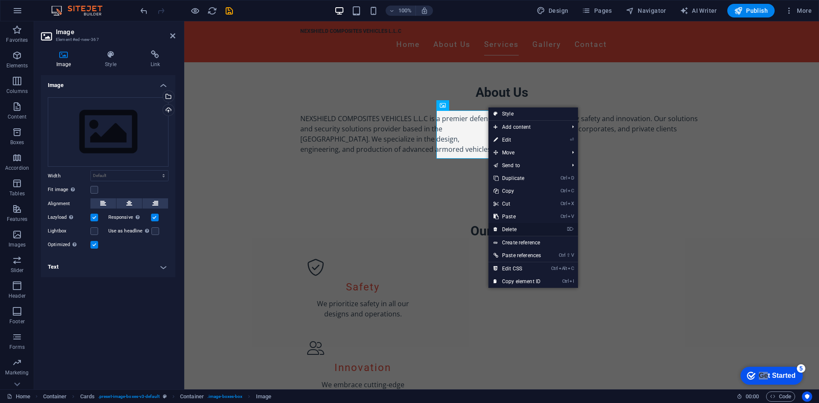
click at [522, 229] on link "⌦ Delete" at bounding box center [517, 229] width 58 height 13
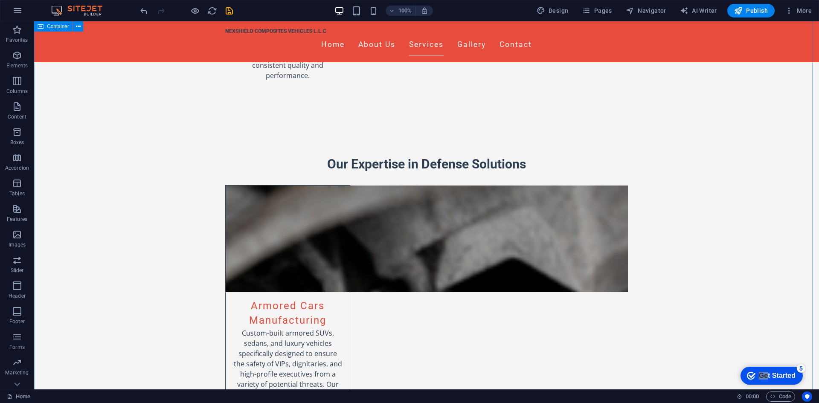
scroll to position [1066, 0]
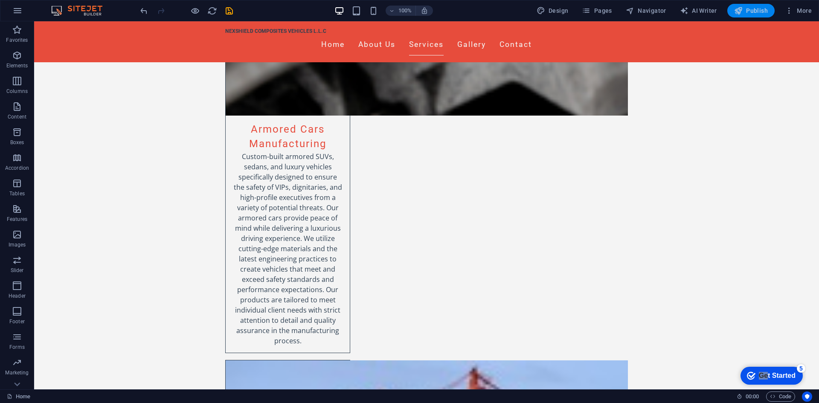
click at [752, 6] on button "Publish" at bounding box center [750, 11] width 47 height 14
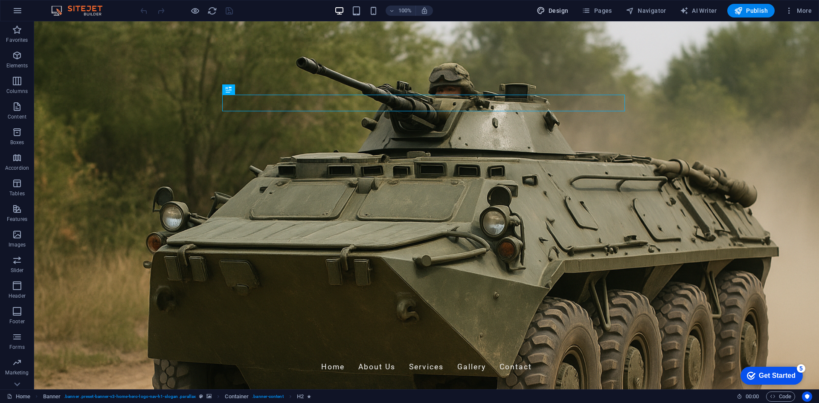
click at [540, 11] on icon "button" at bounding box center [540, 10] width 9 height 9
select select "px"
select select "200"
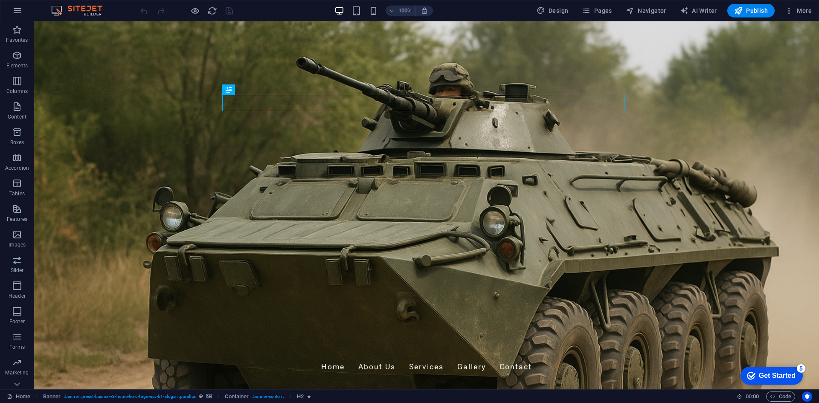
select select "px"
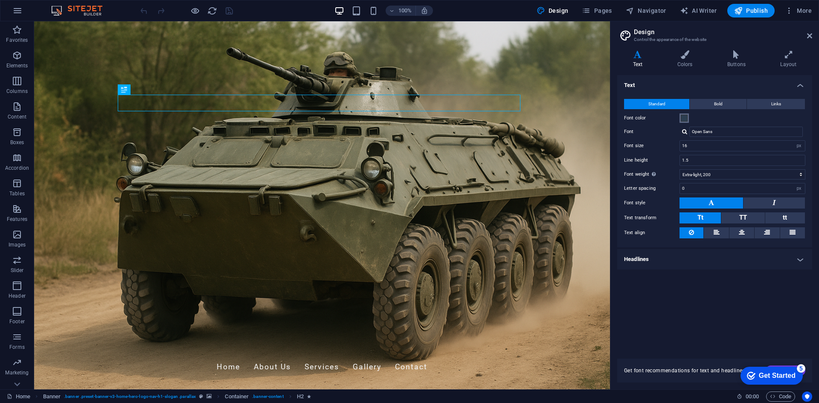
click at [686, 120] on span at bounding box center [683, 118] width 7 height 7
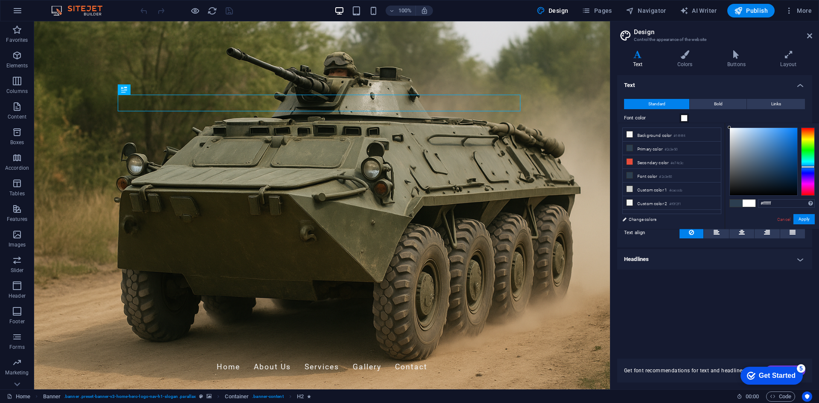
drag, startPoint x: 734, startPoint y: 136, endPoint x: 727, endPoint y: 124, distance: 13.9
click at [727, 124] on div "#ffffff Supported formats #0852ed rgb(8, 82, 237) rgba(8, 82, 237, 90%) hsv(221…" at bounding box center [771, 237] width 94 height 229
drag, startPoint x: 738, startPoint y: 138, endPoint x: 721, endPoint y: 122, distance: 22.3
click at [721, 122] on body "NEXSHIELD COMPOSITES VEHICLES L.L.C Home Favorites Elements Columns Content Box…" at bounding box center [409, 201] width 819 height 403
click at [801, 220] on button "Apply" at bounding box center [803, 219] width 21 height 10
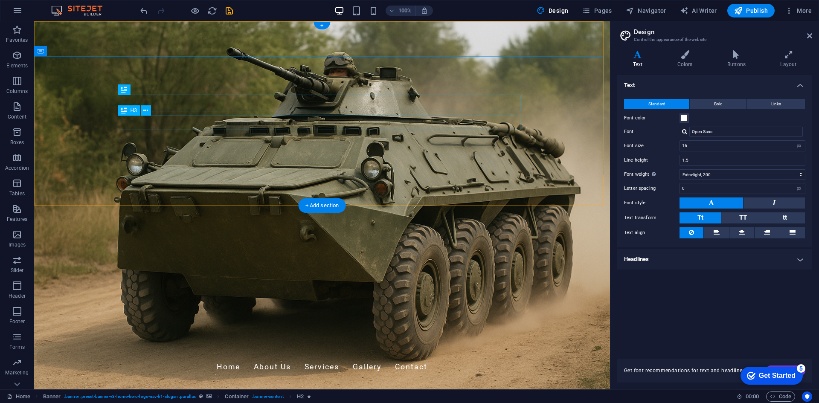
click at [683, 117] on span at bounding box center [683, 118] width 7 height 7
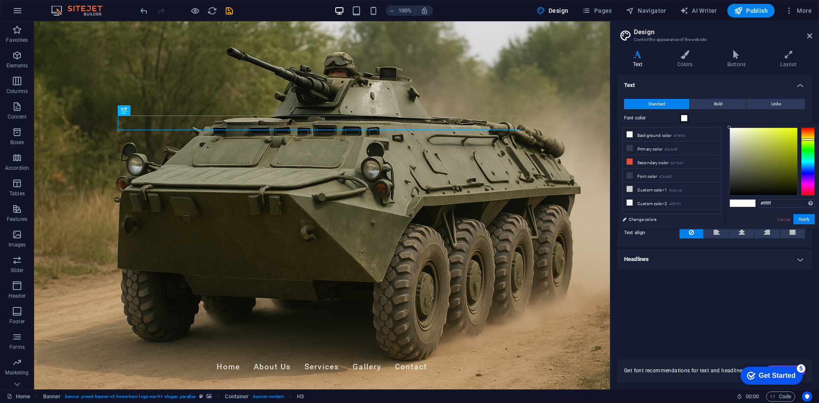
click at [804, 139] on div at bounding box center [808, 161] width 14 height 68
drag, startPoint x: 793, startPoint y: 136, endPoint x: 796, endPoint y: 128, distance: 8.4
click at [796, 129] on div at bounding box center [762, 161] width 67 height 67
click at [801, 218] on button "Apply" at bounding box center [803, 219] width 21 height 10
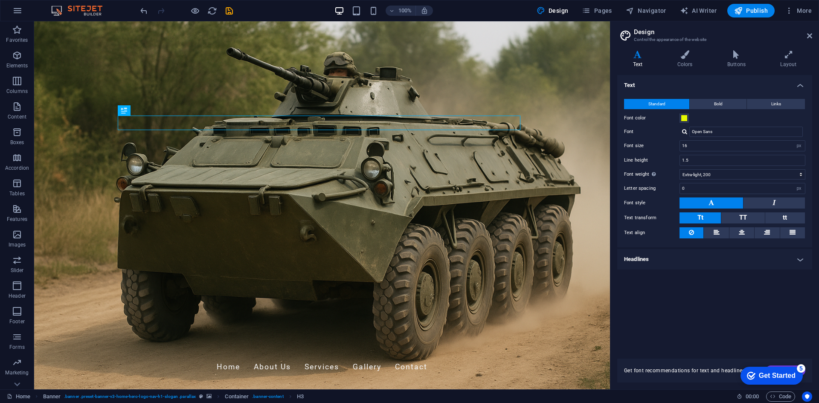
click at [680, 281] on div "Text Standard Bold Links Font color Font Open Sans Font size 16 rem px Line hei…" at bounding box center [714, 211] width 195 height 273
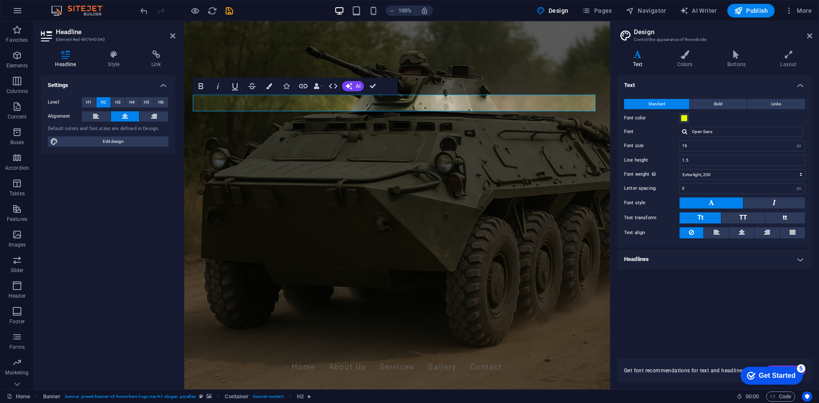
click at [667, 327] on div "Text Standard Bold Links Font color Font Open Sans Font size 16 rem px Line hei…" at bounding box center [714, 211] width 195 height 273
drag, startPoint x: 550, startPoint y: 102, endPoint x: 229, endPoint y: 95, distance: 321.1
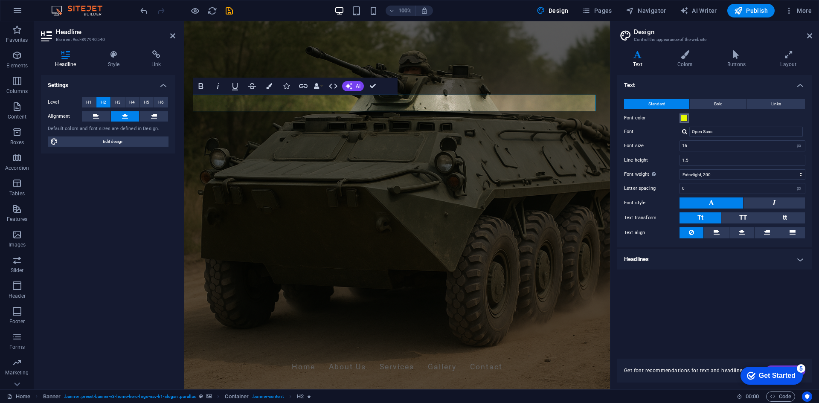
click at [683, 121] on span at bounding box center [683, 118] width 7 height 7
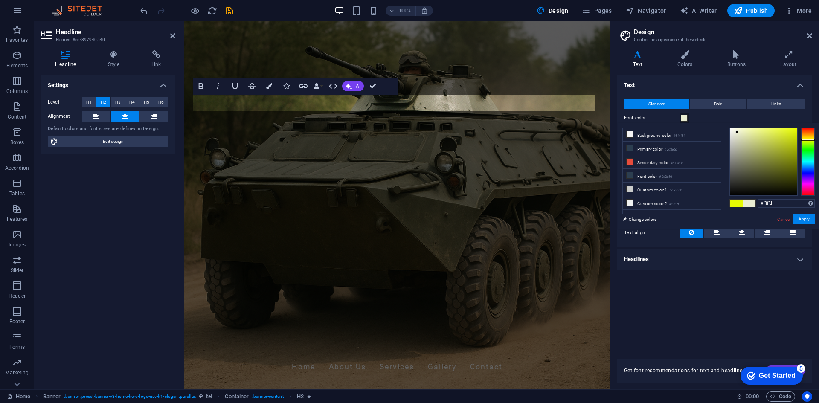
type input "#ffffff"
drag, startPoint x: 738, startPoint y: 133, endPoint x: 720, endPoint y: 111, distance: 29.1
click at [720, 111] on body "NEXSHIELD COMPOSITES VEHICLES L.L.C Home Favorites Elements Columns Content Box…" at bounding box center [409, 201] width 819 height 403
click at [810, 219] on button "Apply" at bounding box center [803, 219] width 21 height 10
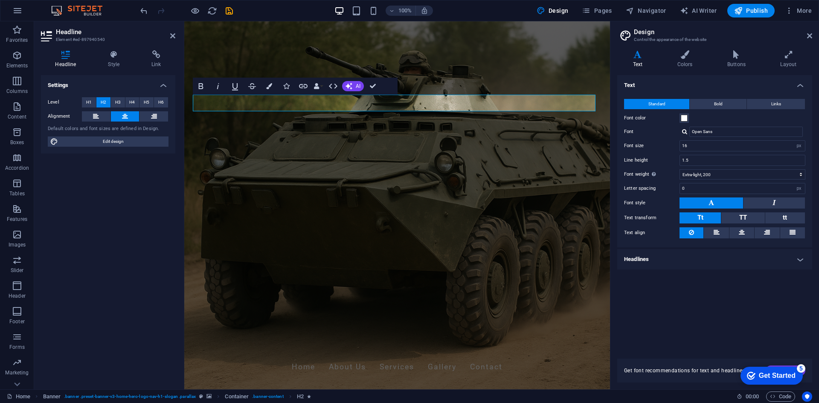
drag, startPoint x: 713, startPoint y: 289, endPoint x: 651, endPoint y: 256, distance: 70.8
click at [710, 289] on div "Text Standard Bold Links Font color Font Open Sans Font size 16 rem px Line hei…" at bounding box center [714, 211] width 195 height 273
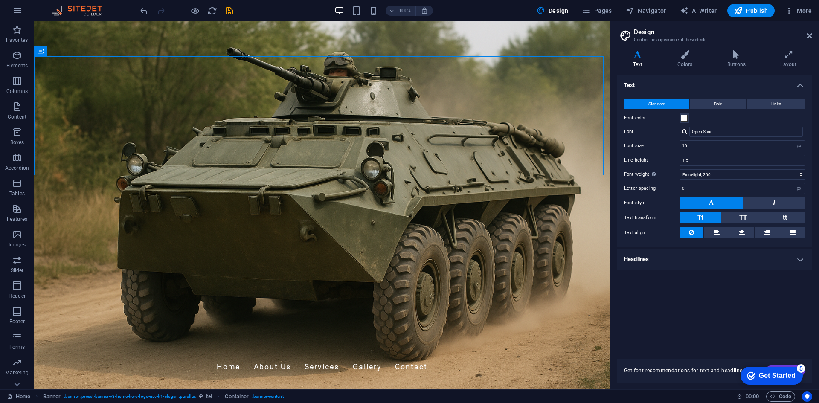
click at [486, 189] on figure at bounding box center [322, 205] width 576 height 368
click at [627, 287] on div "Text Standard Bold Links Font color Font Open Sans Font size 16 rem px Line hei…" at bounding box center [714, 211] width 195 height 273
click at [629, 286] on div "Text Standard Bold Links Font color Font Open Sans Font size 16 rem px Line hei…" at bounding box center [714, 211] width 195 height 273
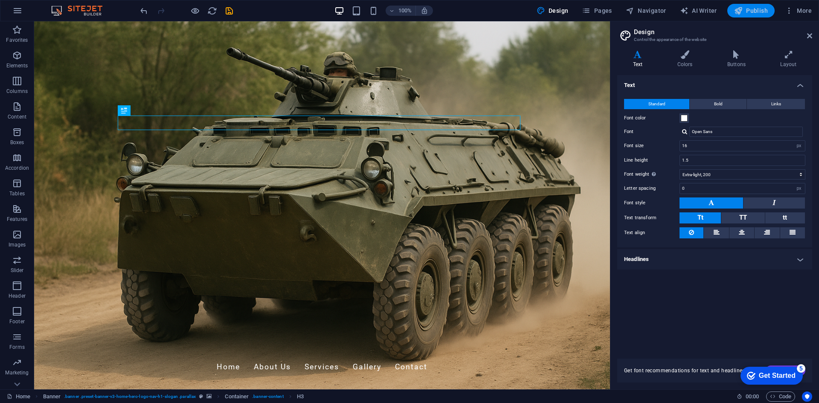
click at [742, 14] on icon "button" at bounding box center [738, 10] width 9 height 9
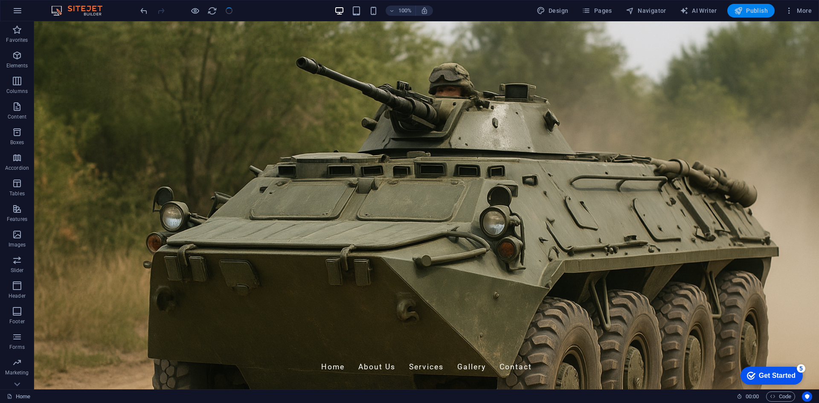
click at [741, 14] on icon "button" at bounding box center [738, 10] width 9 height 9
click at [745, 11] on span "Publish" at bounding box center [751, 10] width 34 height 9
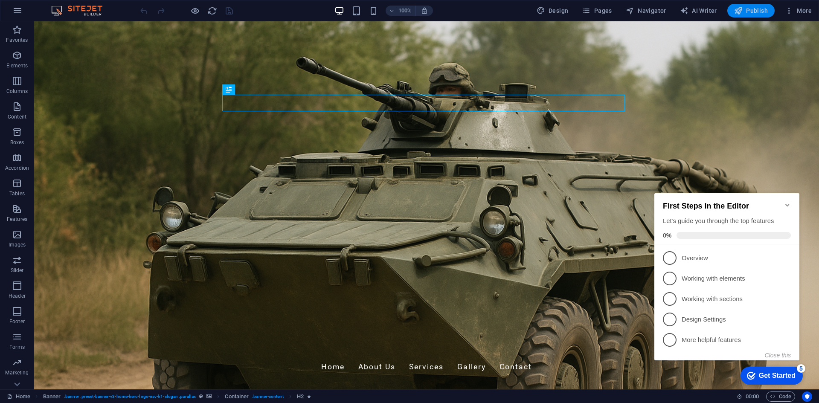
click at [753, 17] on button "Publish" at bounding box center [750, 11] width 47 height 14
click at [748, 13] on span "Publish" at bounding box center [751, 10] width 34 height 9
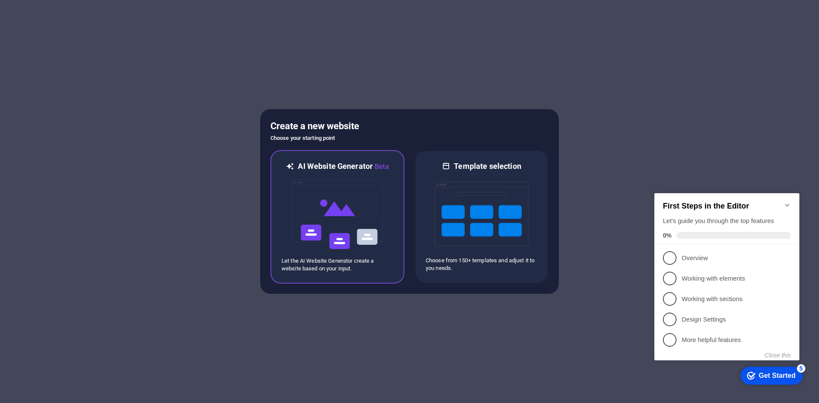
click at [361, 213] on img at bounding box center [337, 214] width 94 height 85
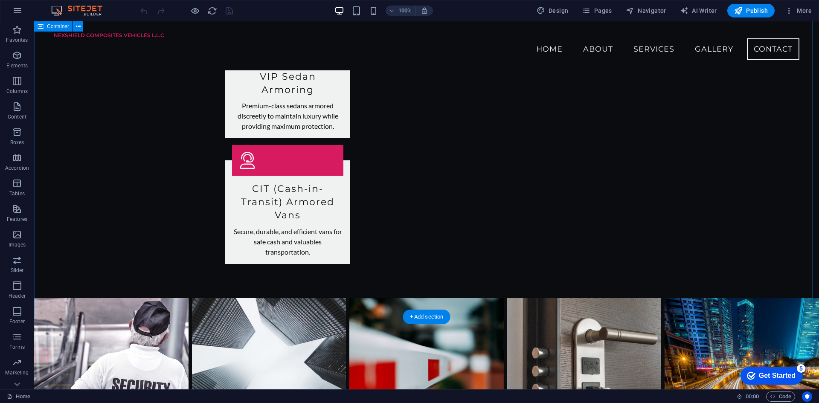
scroll to position [1866, 0]
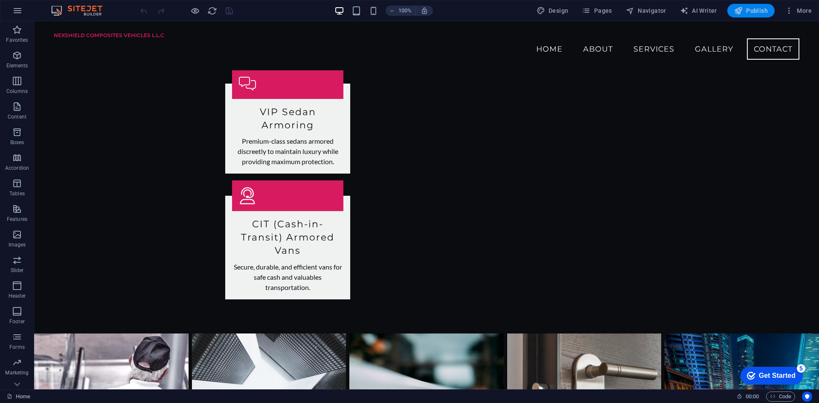
click at [750, 14] on span "Publish" at bounding box center [751, 10] width 34 height 9
